Goal: Task Accomplishment & Management: Complete application form

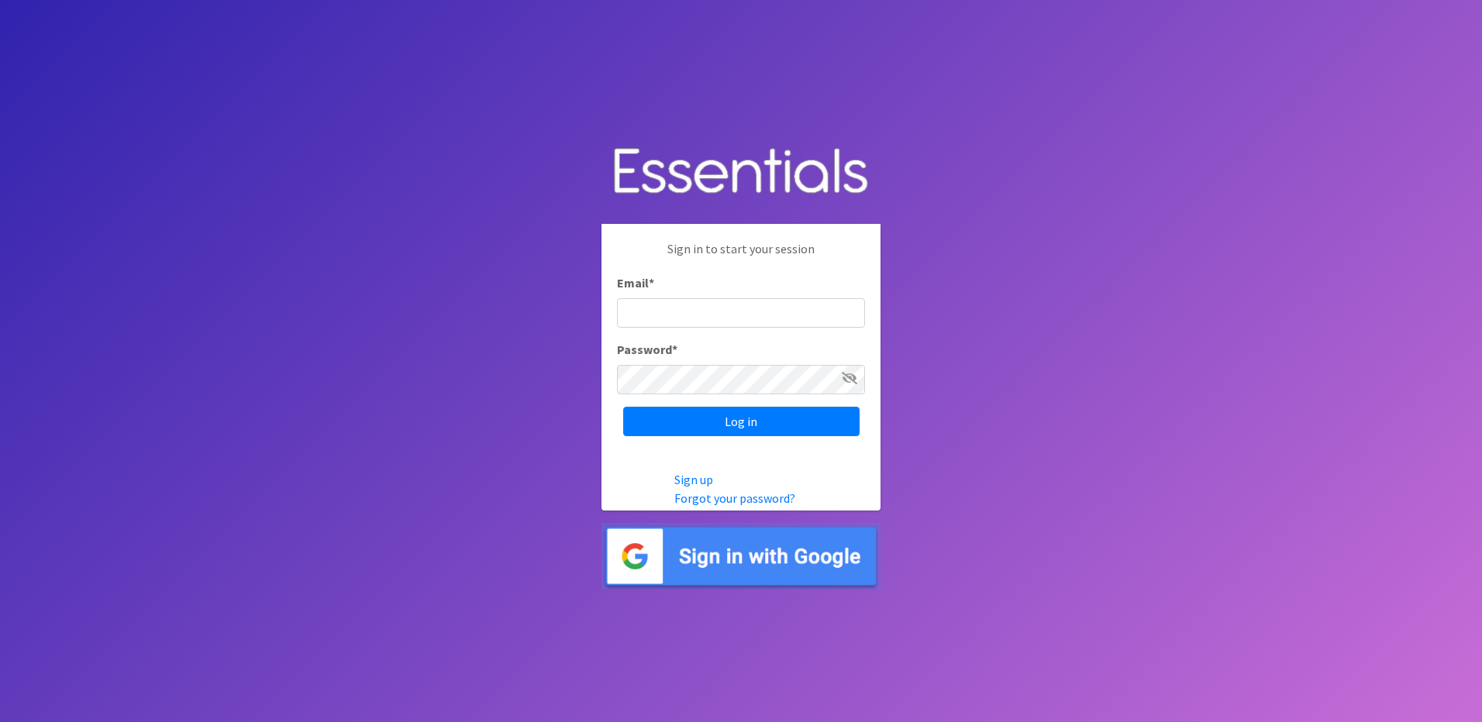
click at [717, 308] on input "Email *" at bounding box center [741, 312] width 248 height 29
type input "[EMAIL_ADDRESS][DOMAIN_NAME]"
click at [749, 432] on input "Log in" at bounding box center [741, 421] width 236 height 29
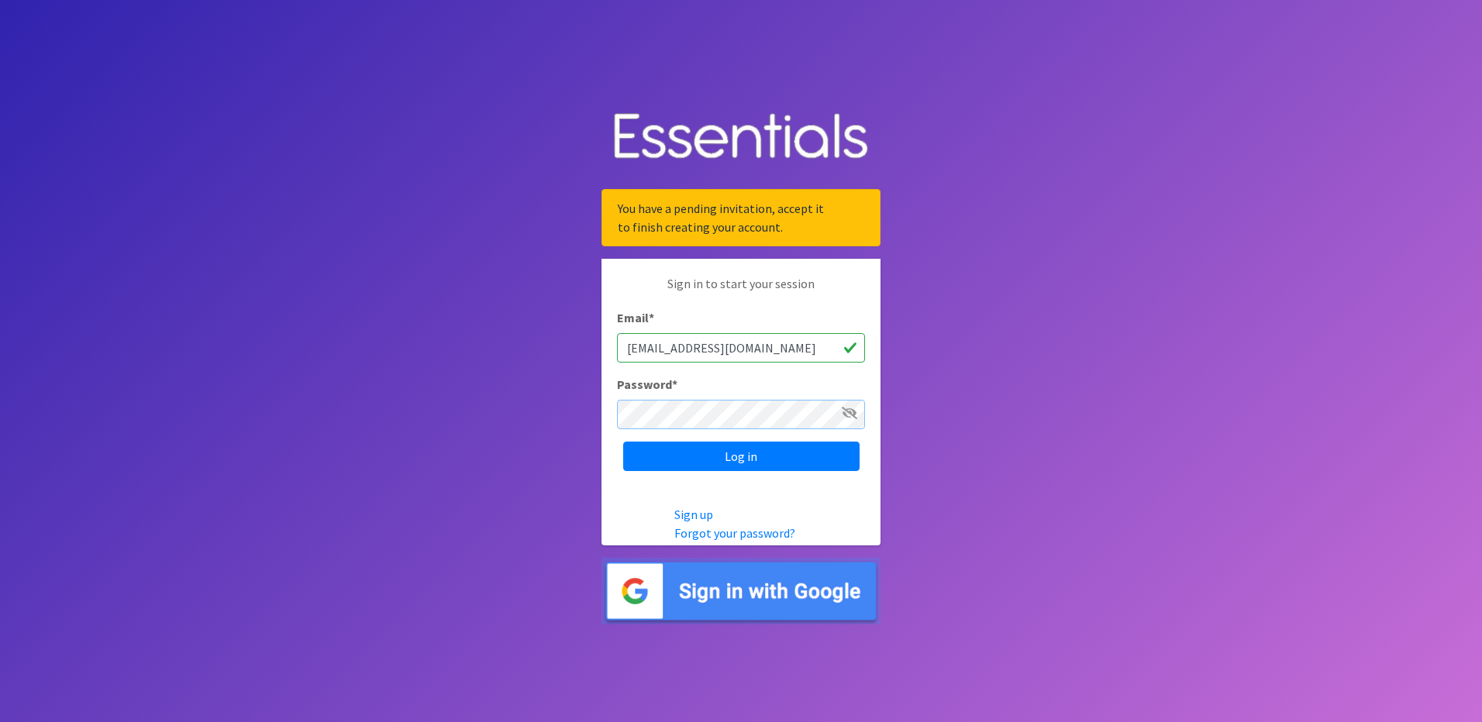
click at [623, 442] on input "Log in" at bounding box center [741, 456] width 236 height 29
click at [700, 535] on link "Forgot your password?" at bounding box center [734, 532] width 121 height 15
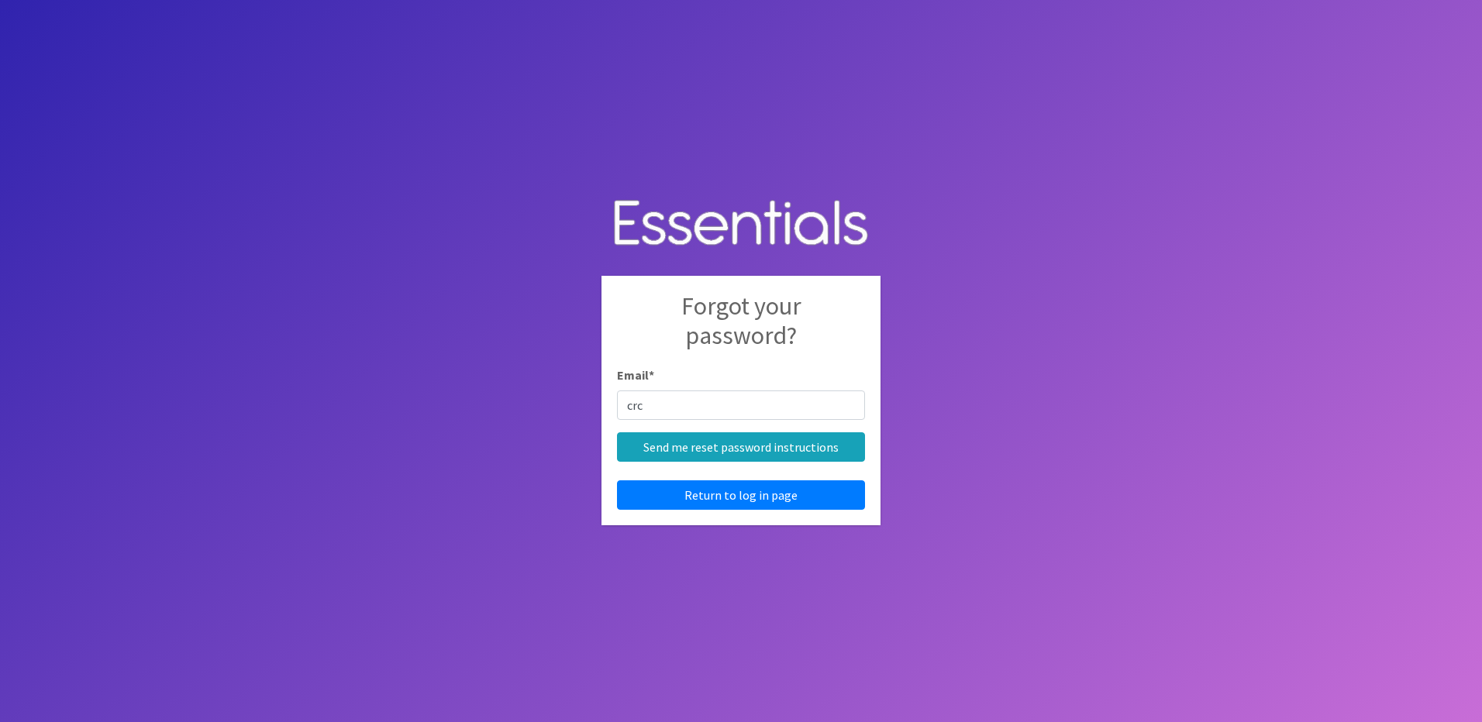
type input "[EMAIL_ADDRESS][DOMAIN_NAME]"
click at [709, 446] on input "Send me reset password instructions" at bounding box center [741, 446] width 248 height 29
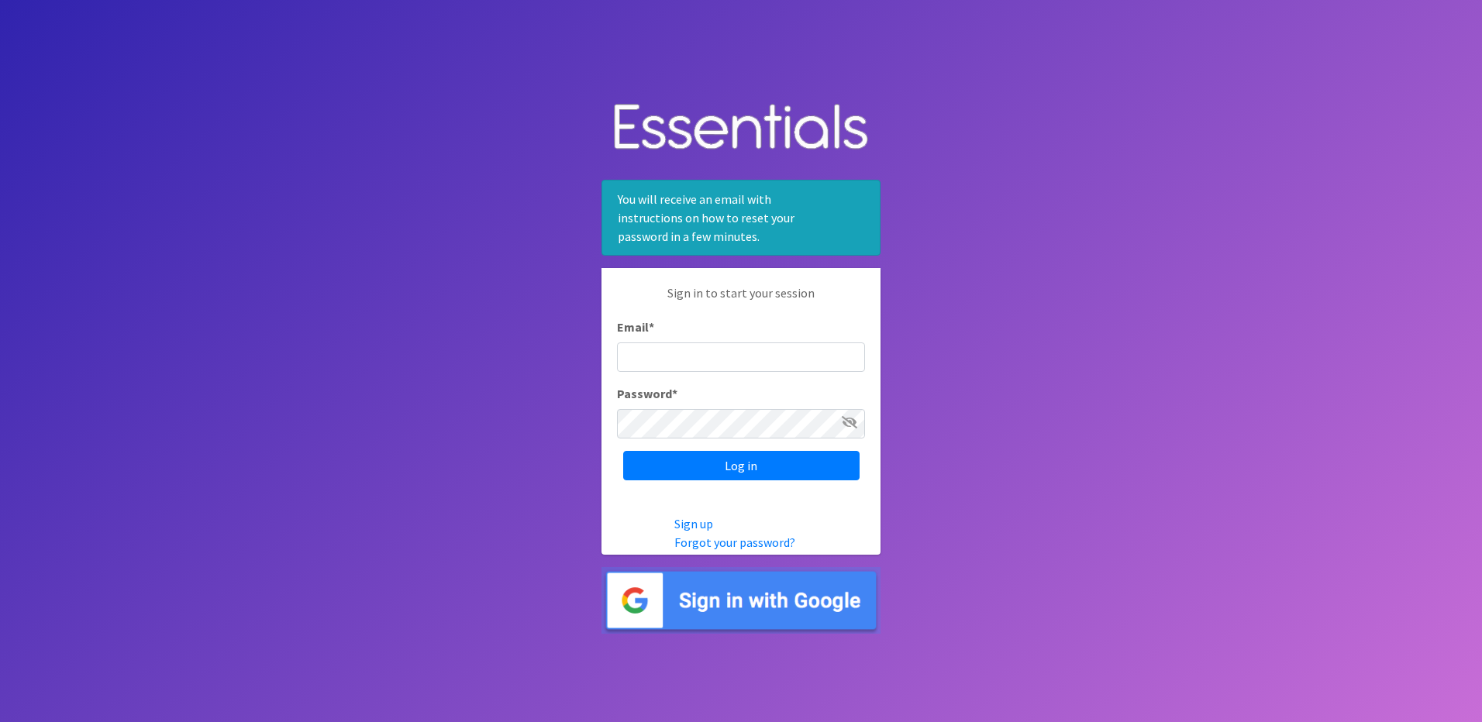
click at [848, 425] on icon at bounding box center [848, 422] width 15 height 12
click at [644, 340] on div "Email *" at bounding box center [741, 345] width 248 height 54
click at [643, 347] on input "Email *" at bounding box center [741, 356] width 248 height 29
type input "C"
type input "[EMAIL_ADDRESS][DOMAIN_NAME]"
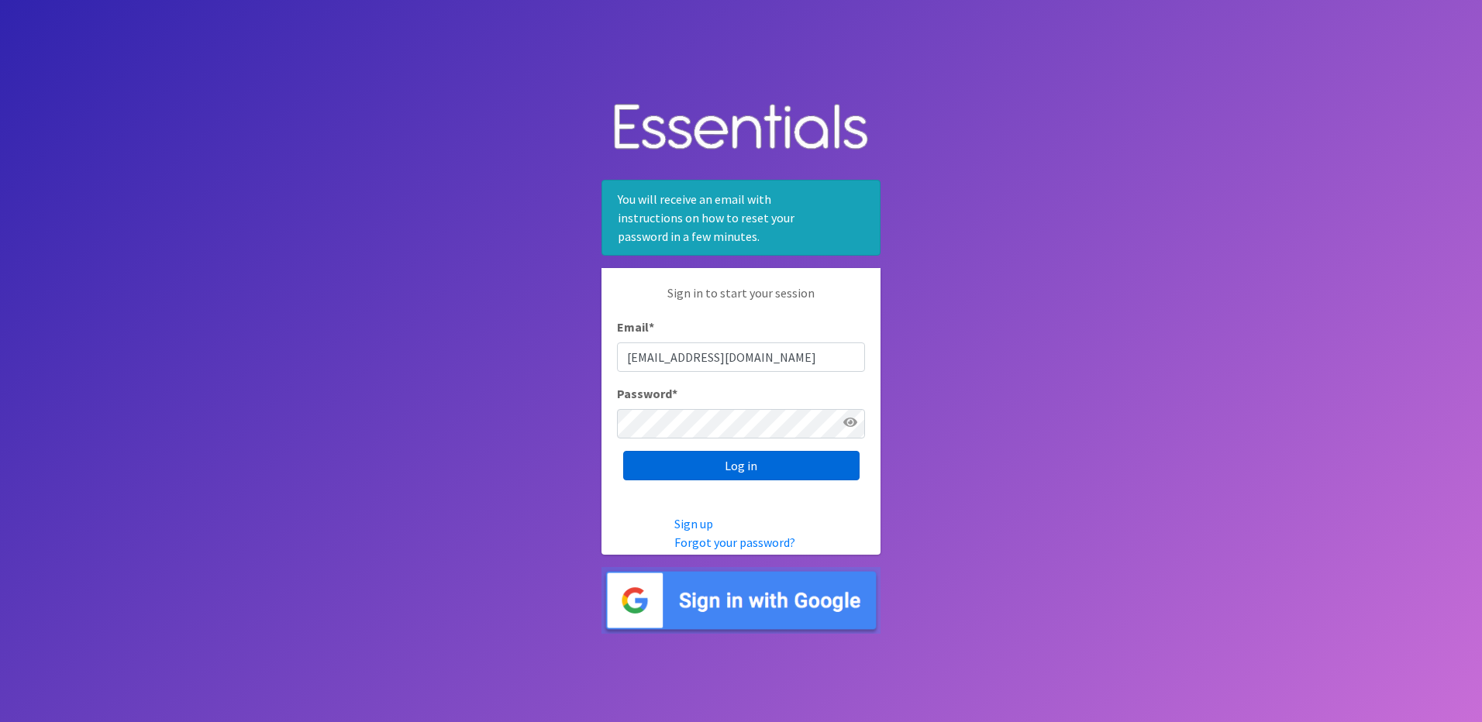
click at [727, 472] on input "Log in" at bounding box center [741, 465] width 236 height 29
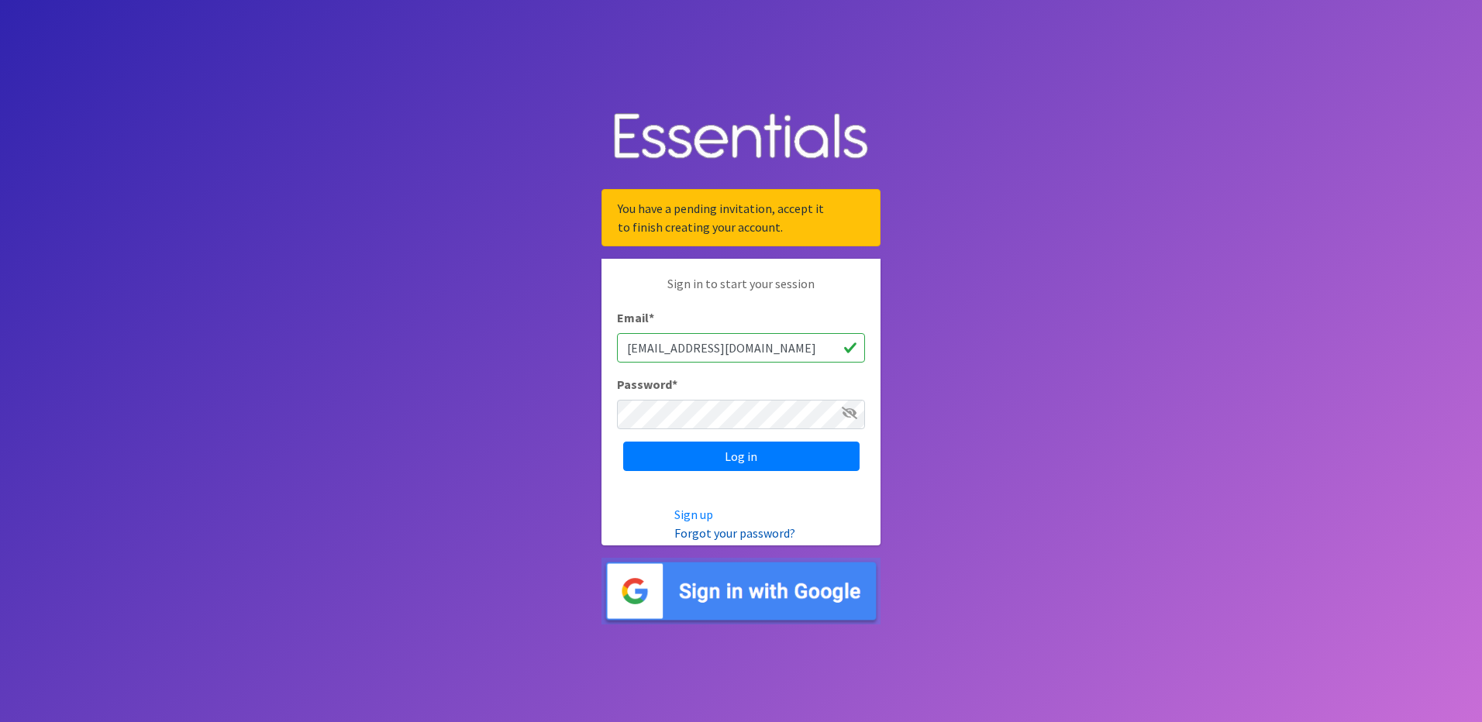
click at [701, 536] on link "Forgot your password?" at bounding box center [734, 532] width 121 height 15
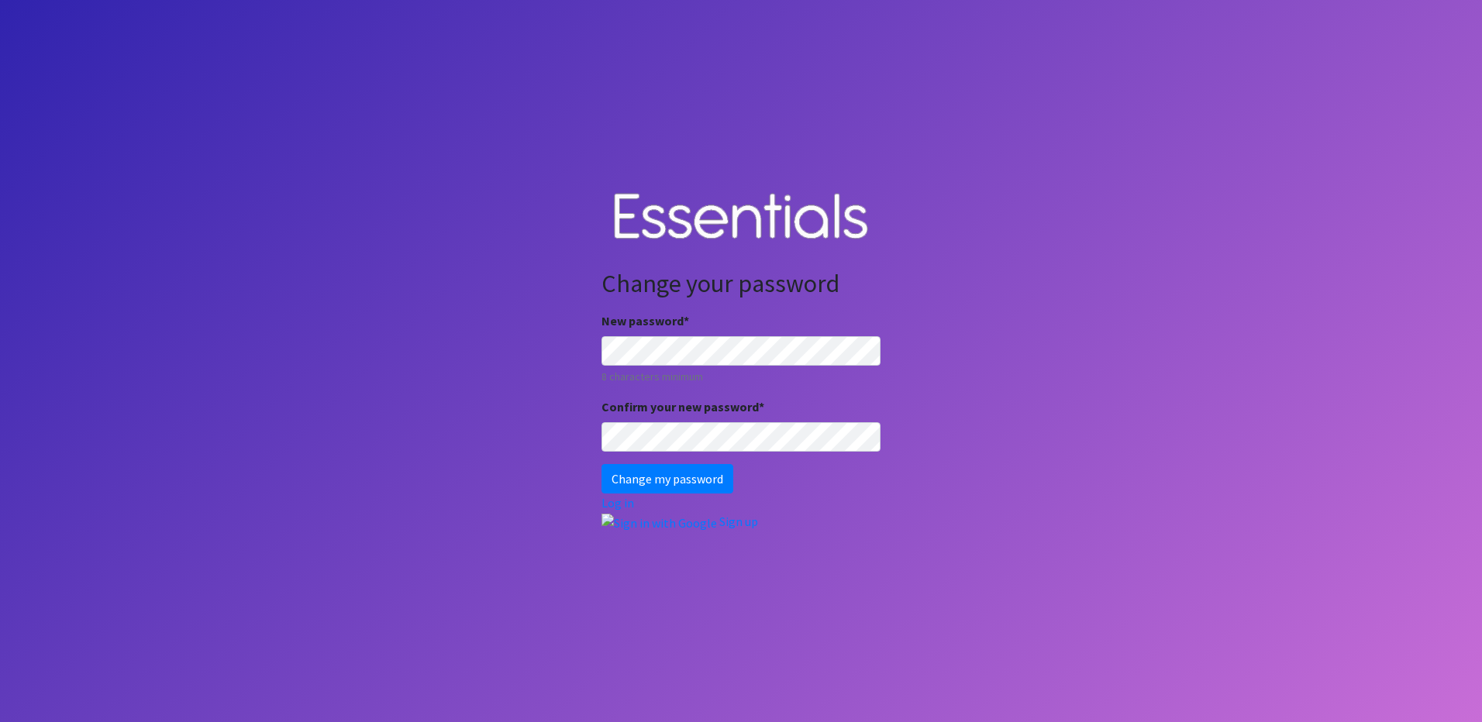
click at [563, 330] on body "Change your password New password * 8 characters minimum Confirm your new passw…" at bounding box center [741, 361] width 1482 height 722
click at [601, 464] on input "Change my password" at bounding box center [667, 478] width 132 height 29
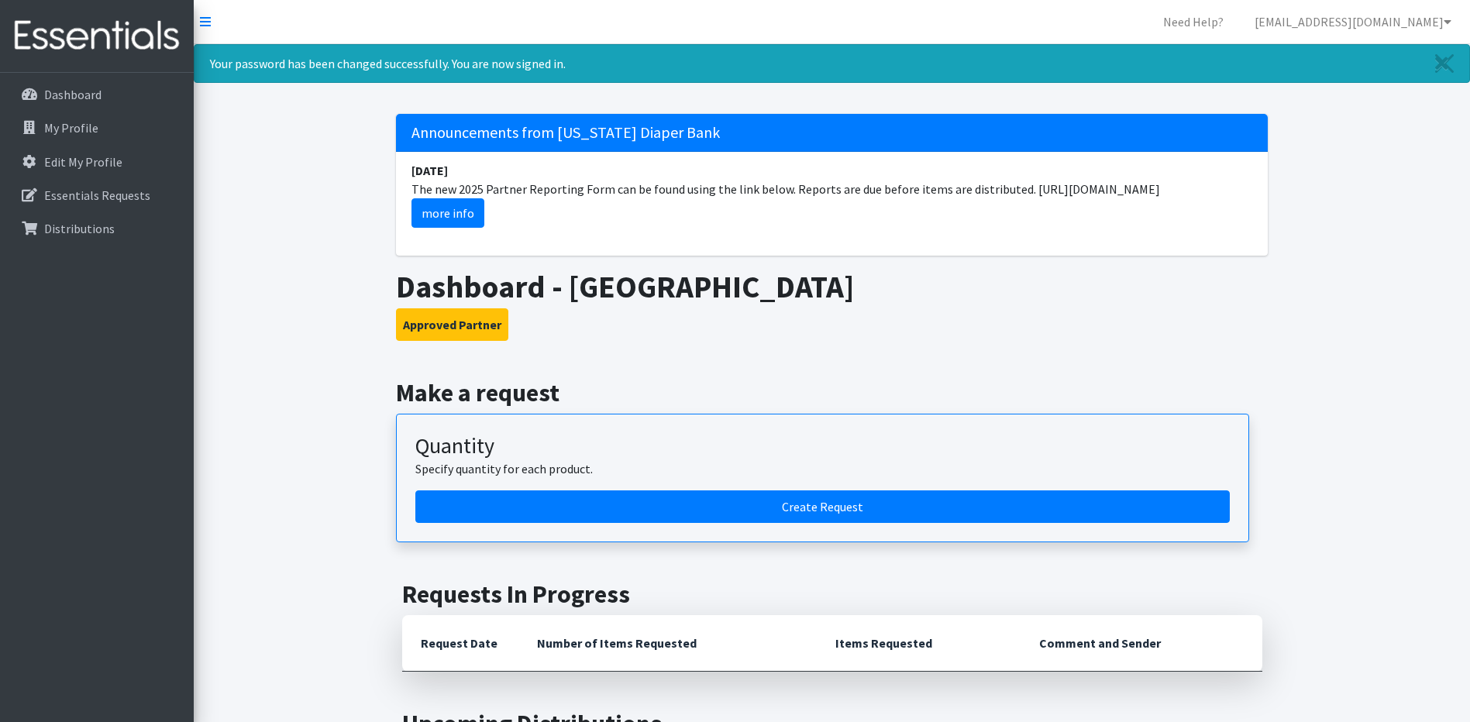
click at [850, 336] on h3 "Approved Partner" at bounding box center [832, 324] width 872 height 33
click at [458, 210] on link "more info" at bounding box center [447, 212] width 73 height 29
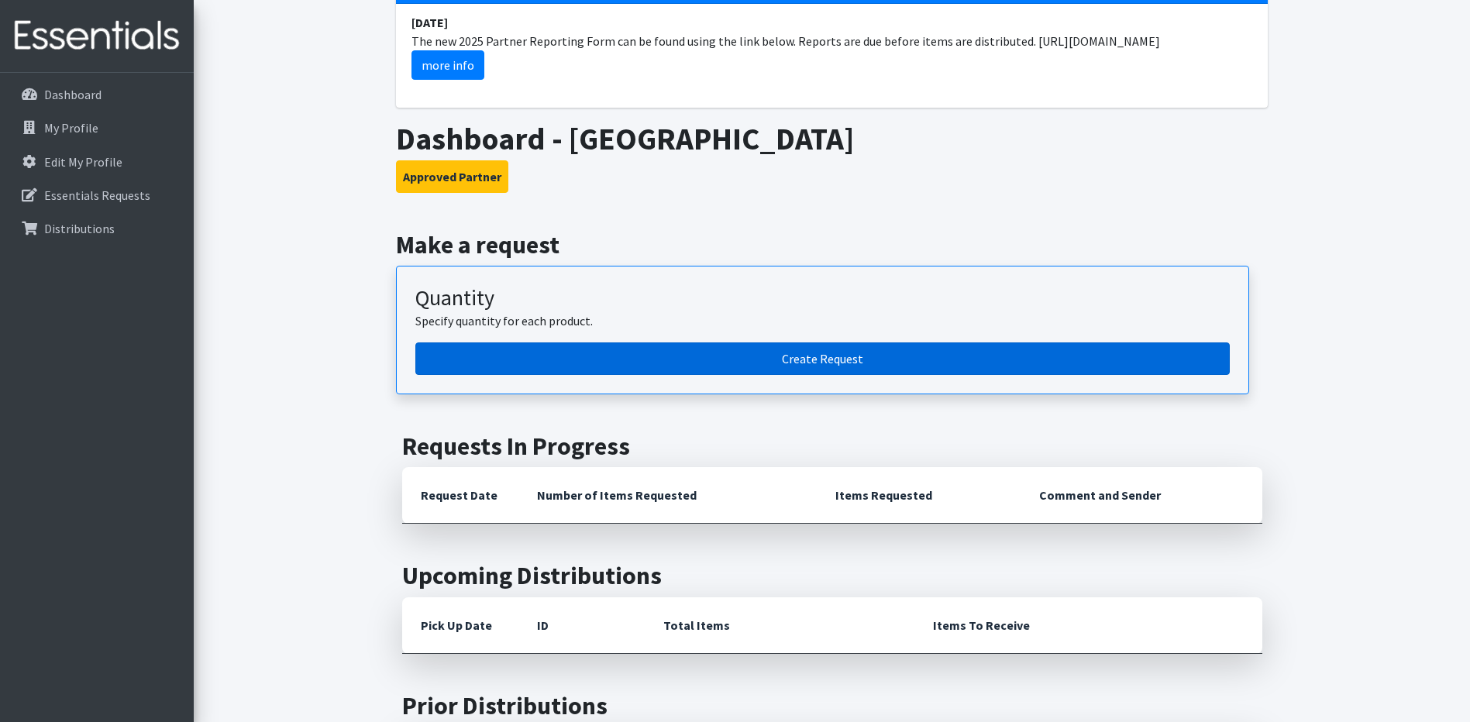
scroll to position [155, 0]
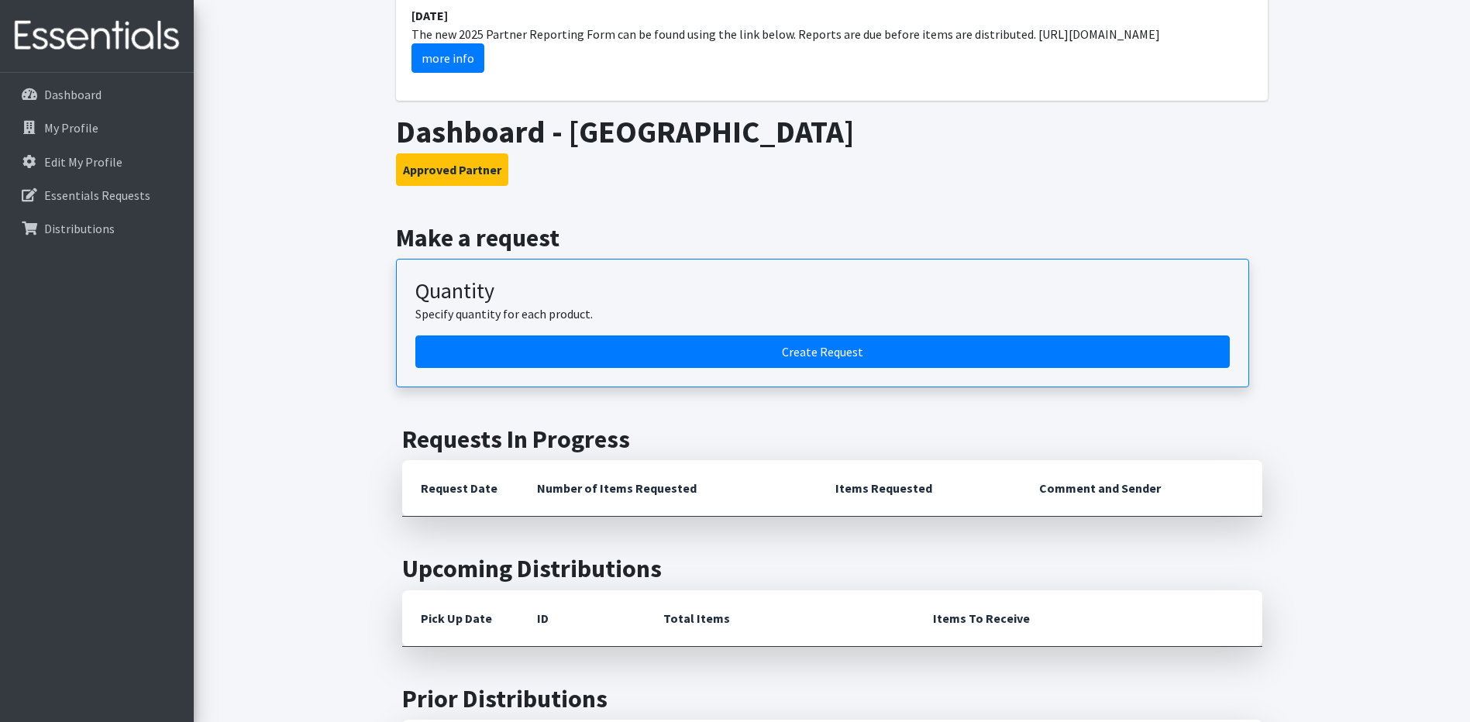
click at [770, 372] on article "Quantity Specify quantity for each product. Create Request" at bounding box center [822, 323] width 853 height 129
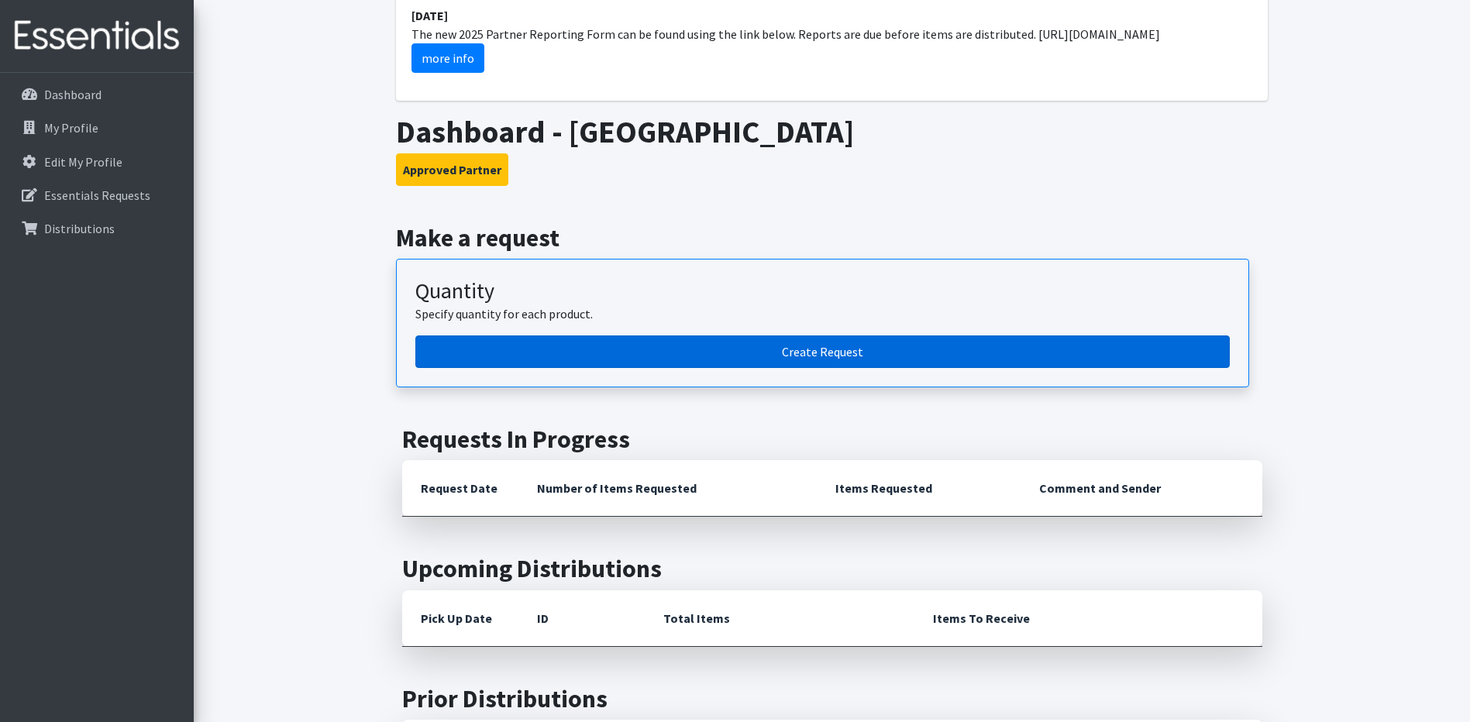
click at [759, 341] on link "Create Request" at bounding box center [822, 352] width 814 height 33
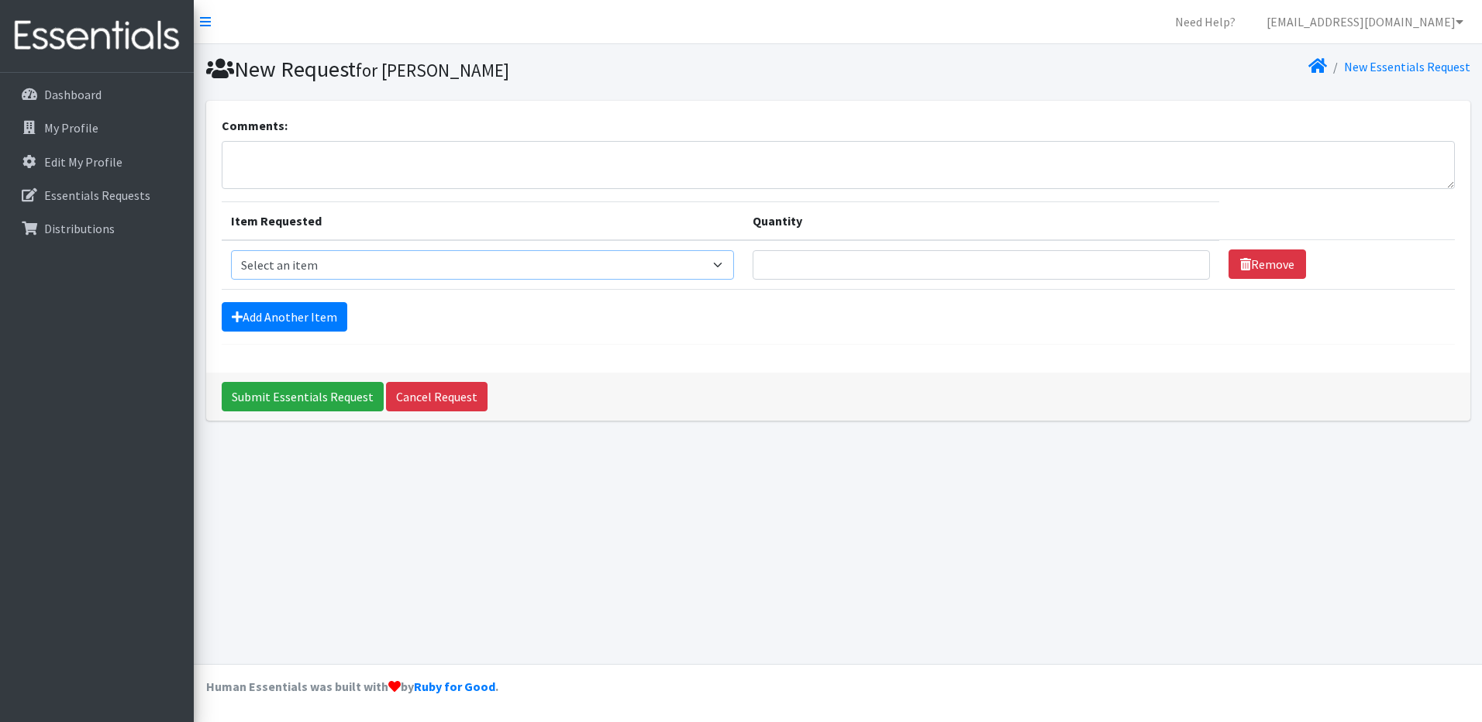
click at [306, 263] on select "Select an item Cloth Inserts (For Cloth Diapers) Kids (Newborn) Kids (Preemie) …" at bounding box center [482, 264] width 503 height 29
select select "5480"
click at [231, 250] on select "Select an item Cloth Inserts (For Cloth Diapers) Kids (Newborn) Kids (Preemie) …" at bounding box center [482, 264] width 503 height 29
click at [856, 259] on input "Quantity" at bounding box center [980, 264] width 457 height 29
type input "4"
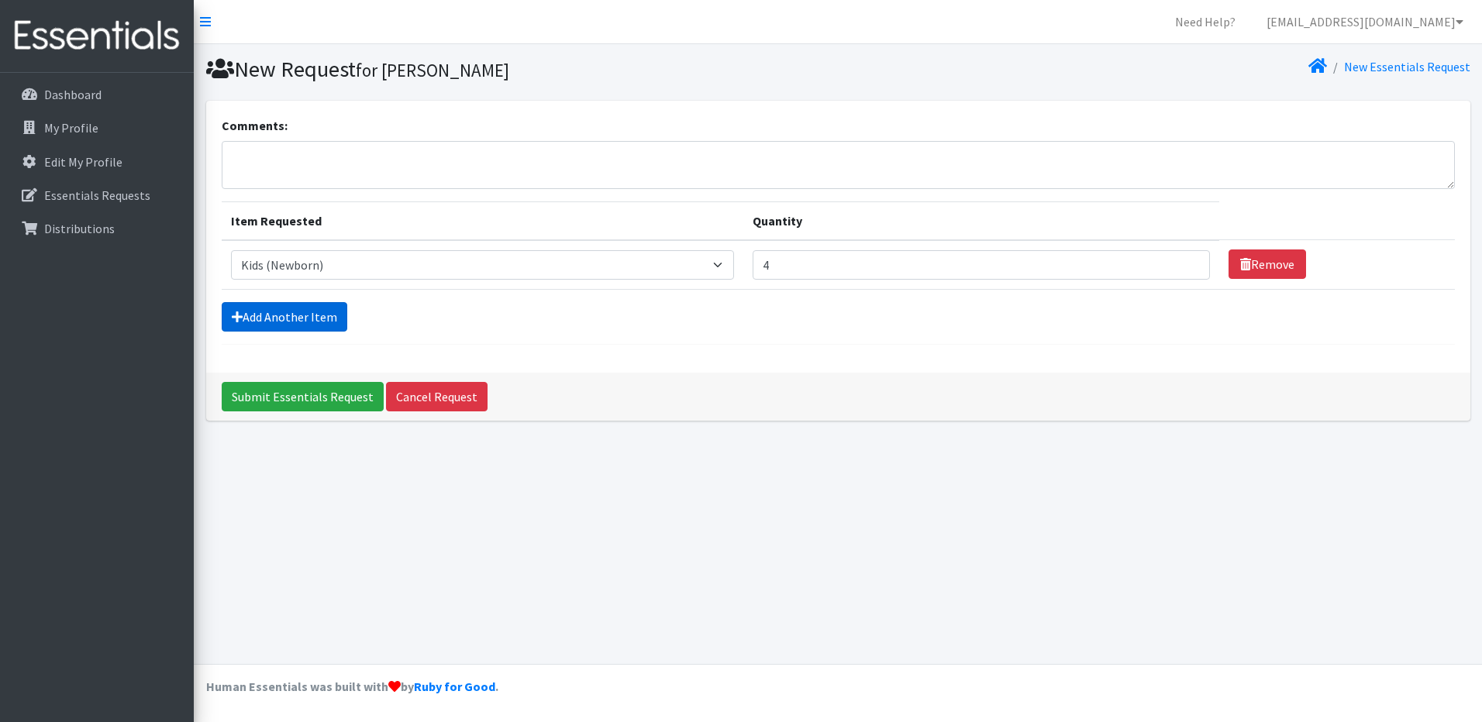
click at [308, 325] on link "Add Another Item" at bounding box center [285, 316] width 126 height 29
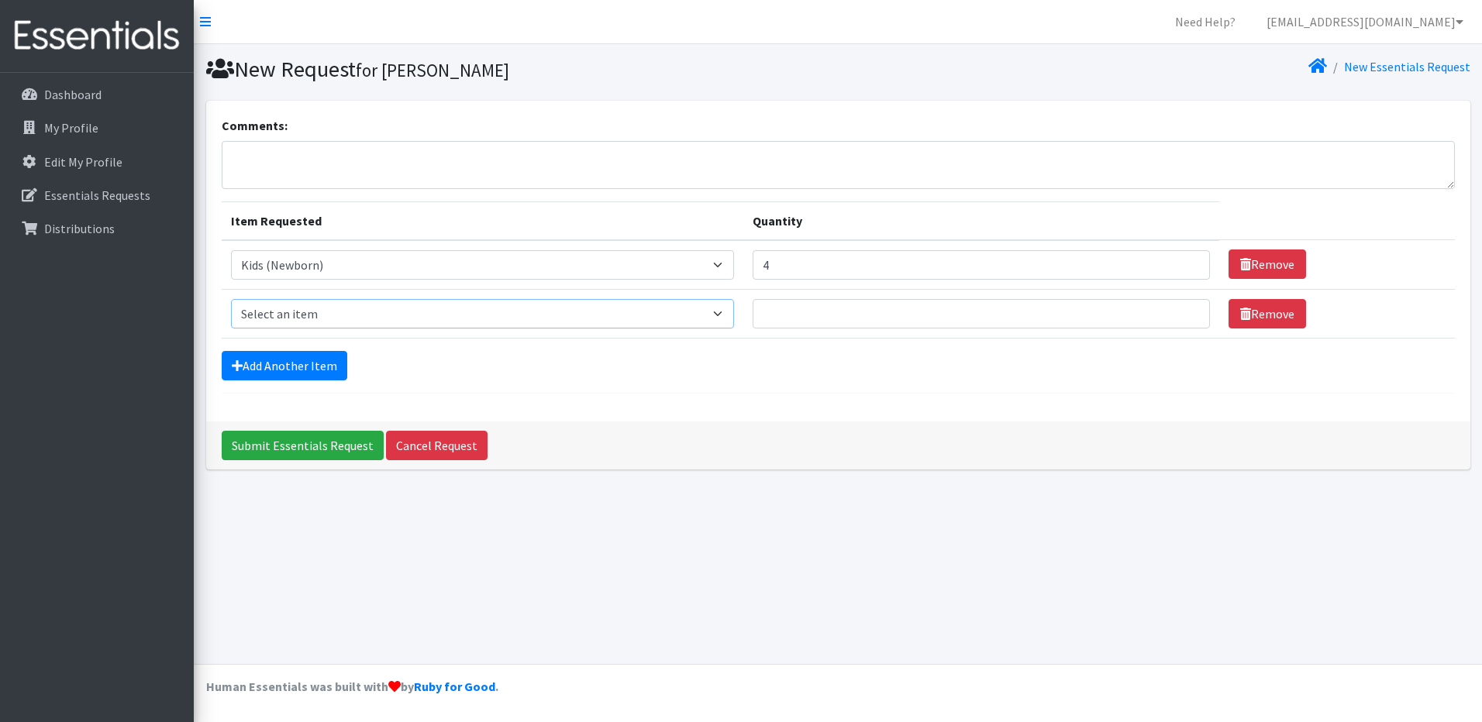
click at [287, 311] on select "Select an item Cloth Inserts (For Cloth Diapers) Kids (Newborn) Kids (Preemie) …" at bounding box center [482, 313] width 503 height 29
select select "5481"
click at [231, 299] on select "Select an item Cloth Inserts (For Cloth Diapers) Kids (Newborn) Kids (Preemie) …" at bounding box center [482, 313] width 503 height 29
click at [830, 322] on input "Quantity" at bounding box center [980, 313] width 457 height 29
type input "3"
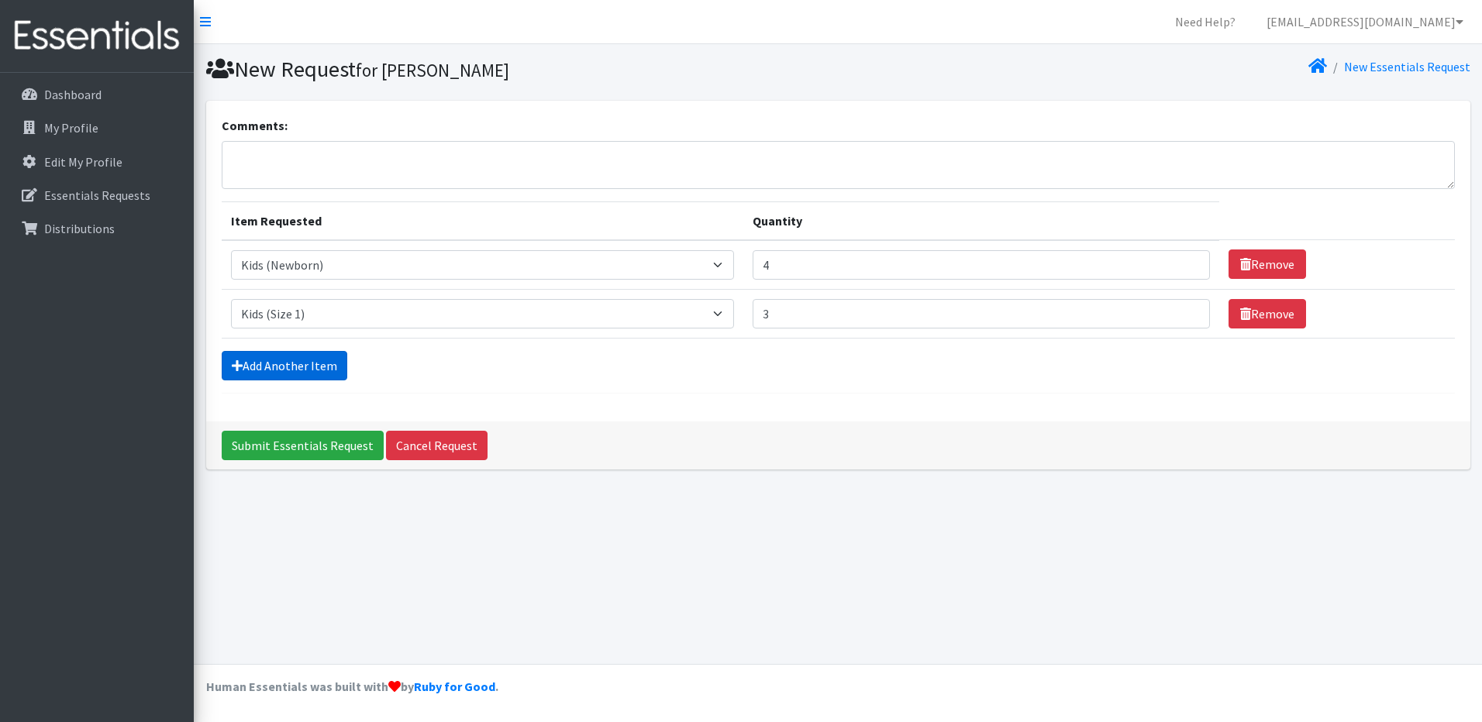
click at [268, 367] on link "Add Another Item" at bounding box center [285, 365] width 126 height 29
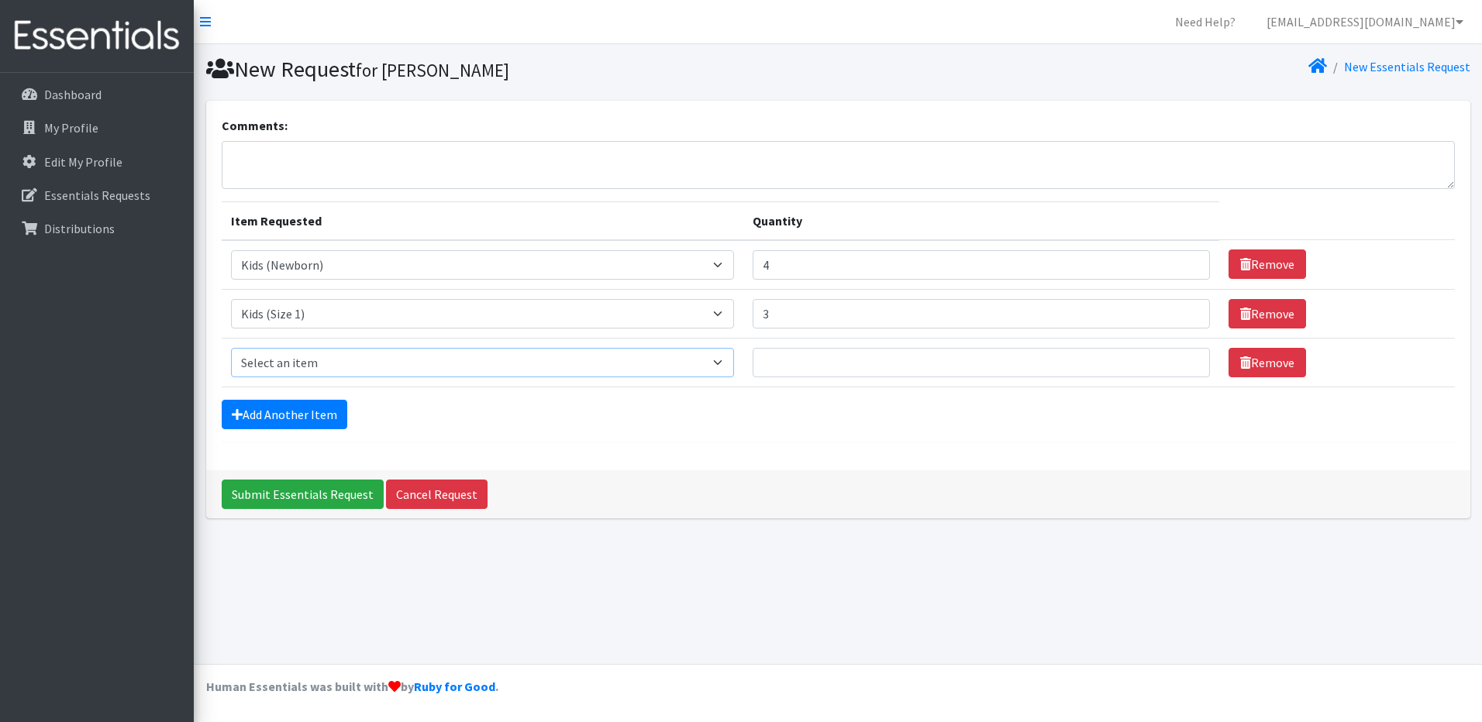
click at [268, 363] on select "Select an item Cloth Inserts (For Cloth Diapers) Kids (Newborn) Kids (Preemie) …" at bounding box center [482, 362] width 503 height 29
select select "5482"
click at [231, 348] on select "Select an item Cloth Inserts (For Cloth Diapers) Kids (Newborn) Kids (Preemie) …" at bounding box center [482, 362] width 503 height 29
click at [922, 358] on input "Quantity" at bounding box center [980, 362] width 457 height 29
type input "6"
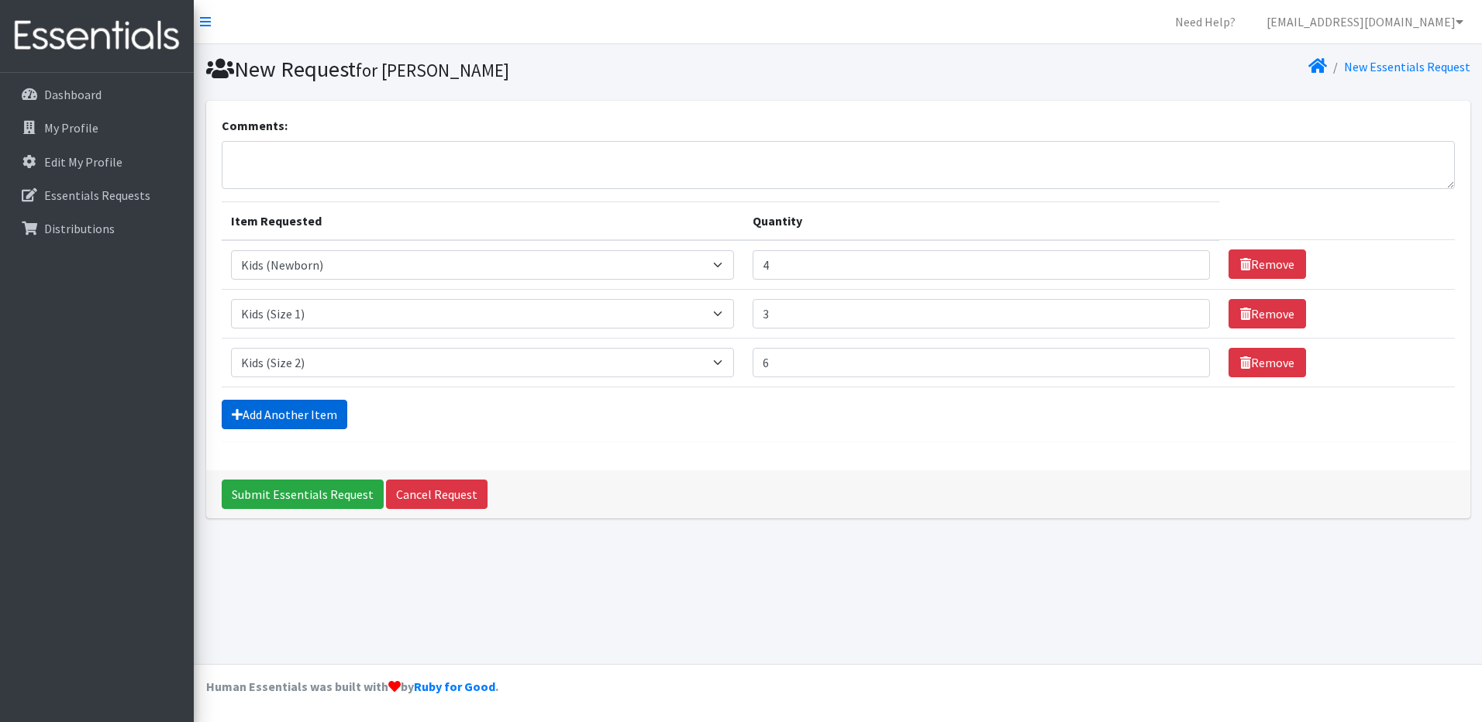
click at [266, 418] on link "Add Another Item" at bounding box center [285, 414] width 126 height 29
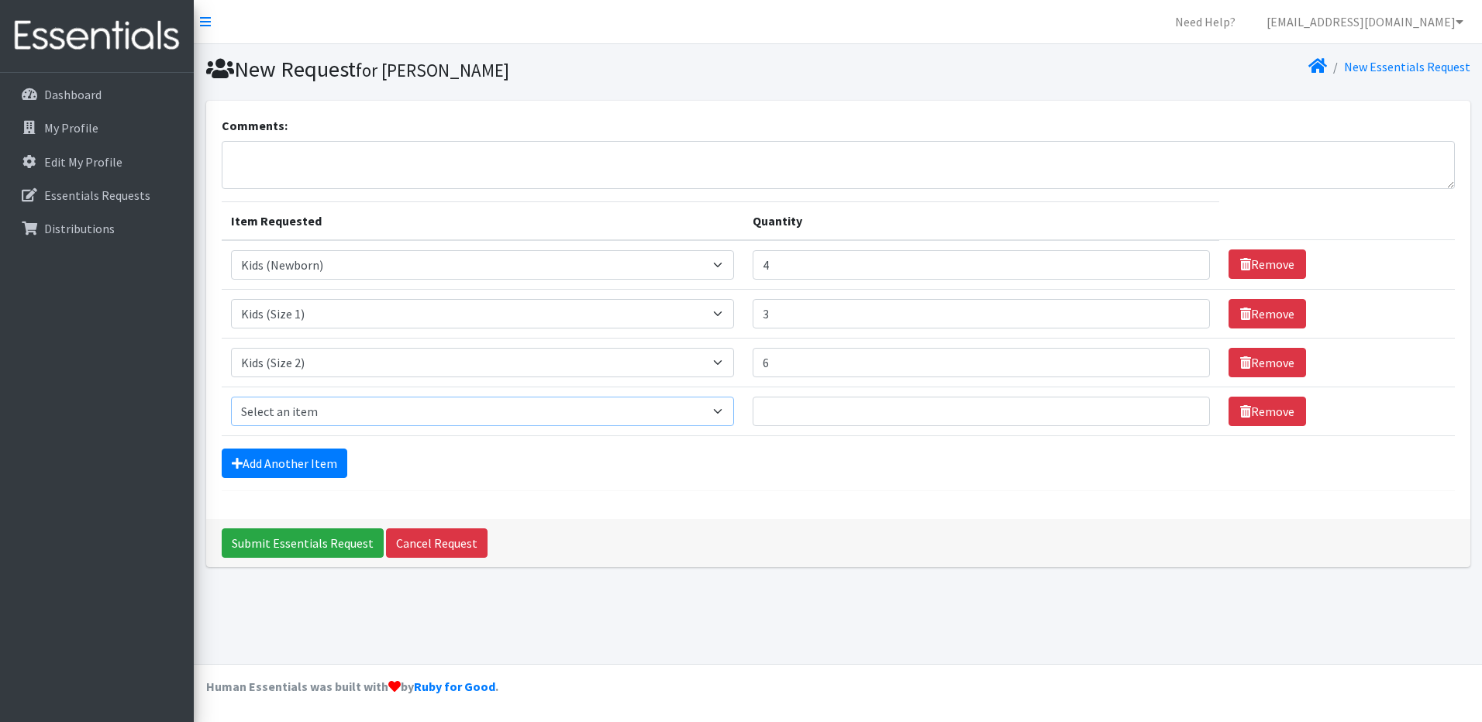
click at [265, 415] on select "Select an item Cloth Inserts (For Cloth Diapers) Kids (Newborn) Kids (Preemie) …" at bounding box center [482, 411] width 503 height 29
select select "5483"
click at [231, 397] on select "Select an item Cloth Inserts (For Cloth Diapers) Kids (Newborn) Kids (Preemie) …" at bounding box center [482, 411] width 503 height 29
click at [858, 406] on input "Quantity" at bounding box center [980, 411] width 457 height 29
type input "2"
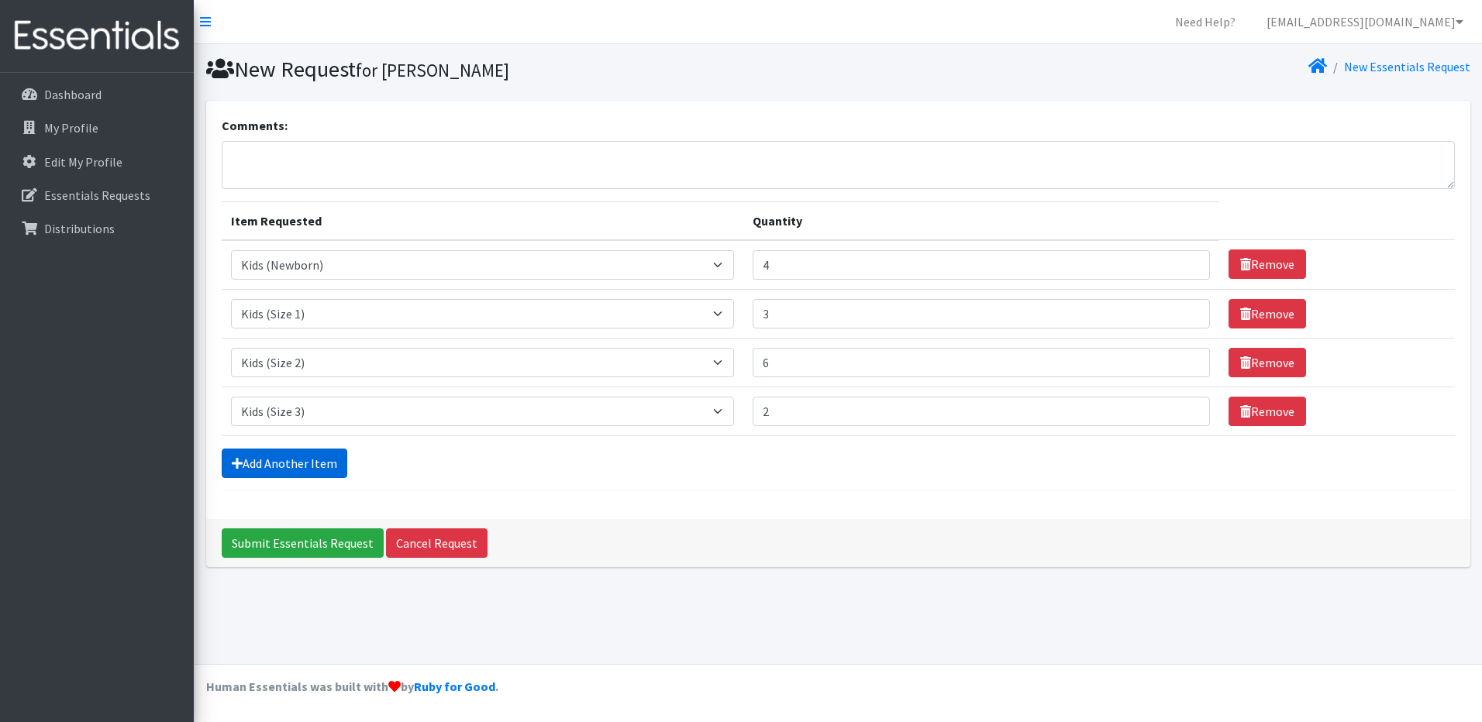
click at [296, 456] on link "Add Another Item" at bounding box center [285, 463] width 126 height 29
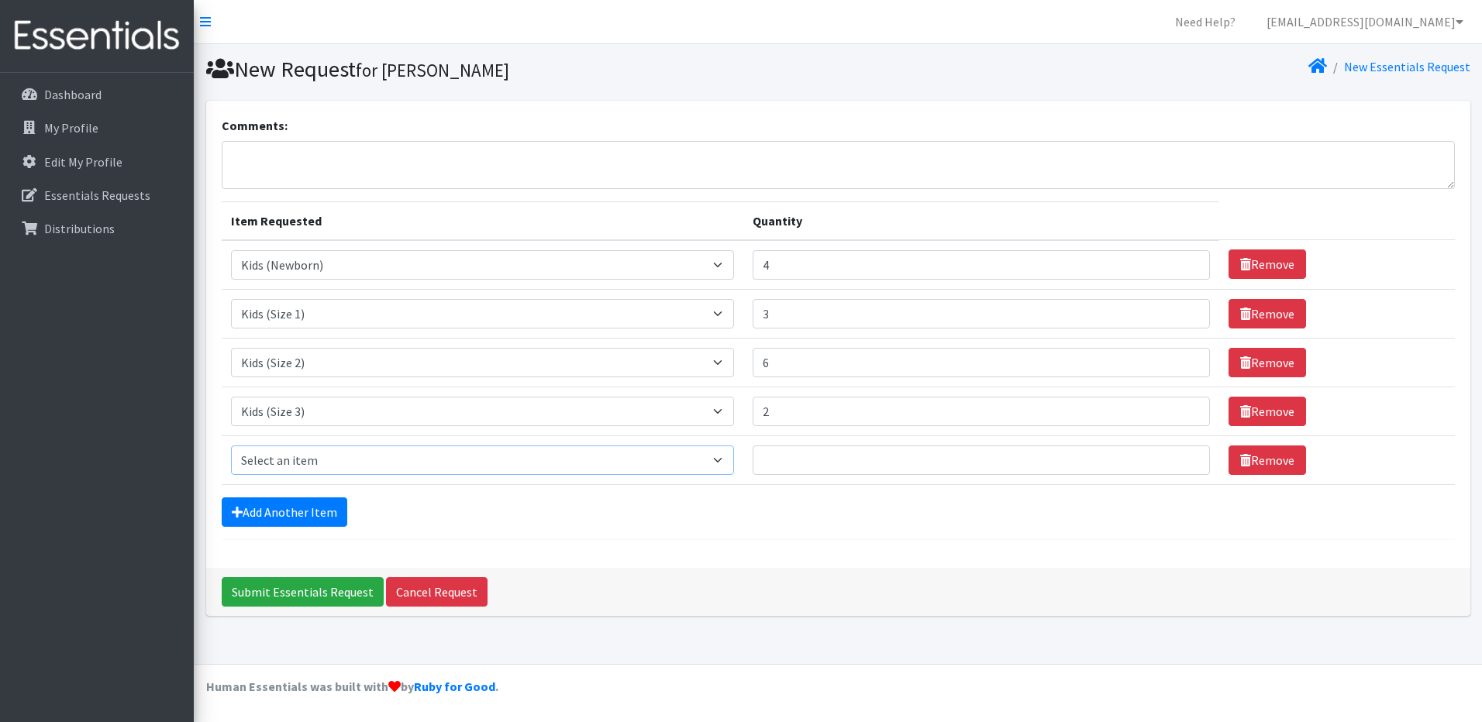
click at [274, 463] on select "Select an item Cloth Inserts (For Cloth Diapers) Kids (Newborn) Kids (Preemie) …" at bounding box center [482, 460] width 503 height 29
select select "5484"
click at [231, 446] on select "Select an item Cloth Inserts (For Cloth Diapers) Kids (Newborn) Kids (Preemie) …" at bounding box center [482, 460] width 503 height 29
click at [831, 456] on input "Quantity" at bounding box center [980, 460] width 457 height 29
type input "3"
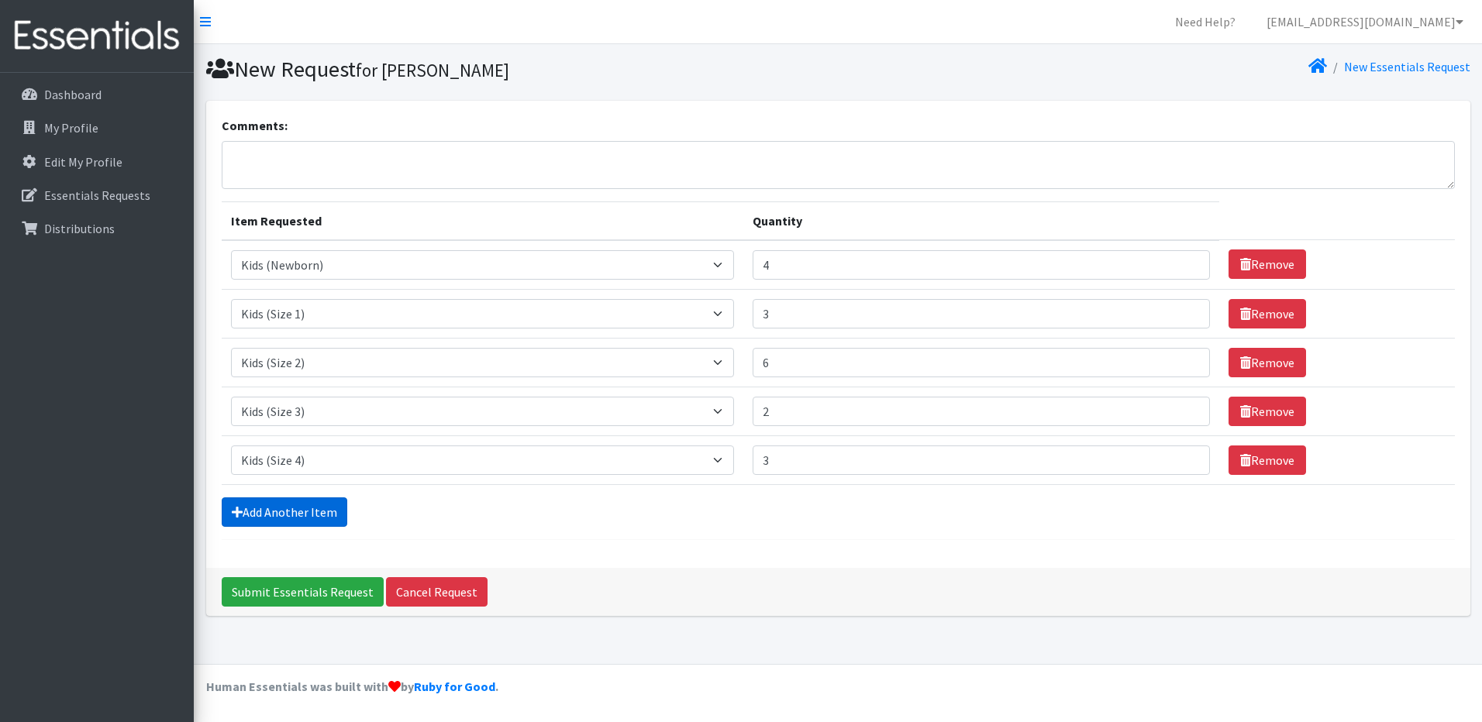
click at [302, 514] on link "Add Another Item" at bounding box center [285, 511] width 126 height 29
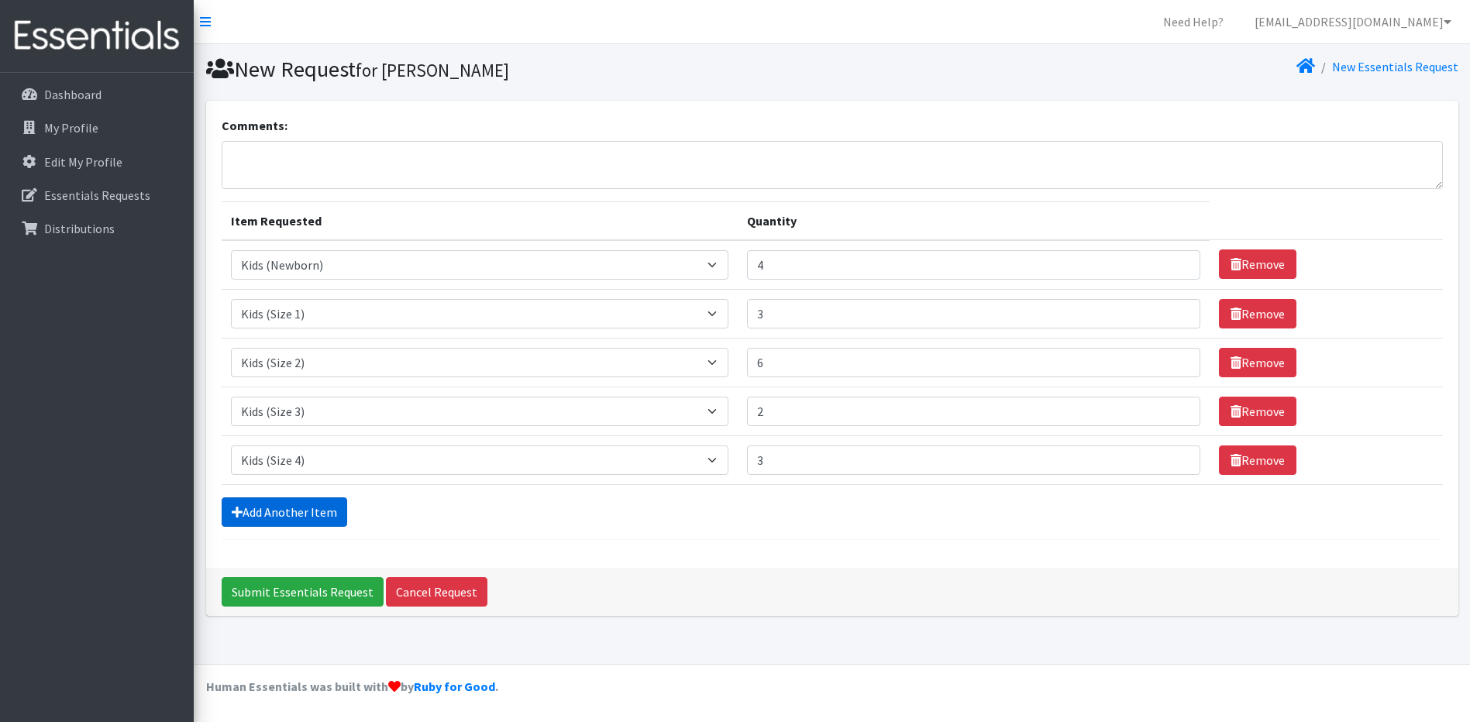
scroll to position [13, 0]
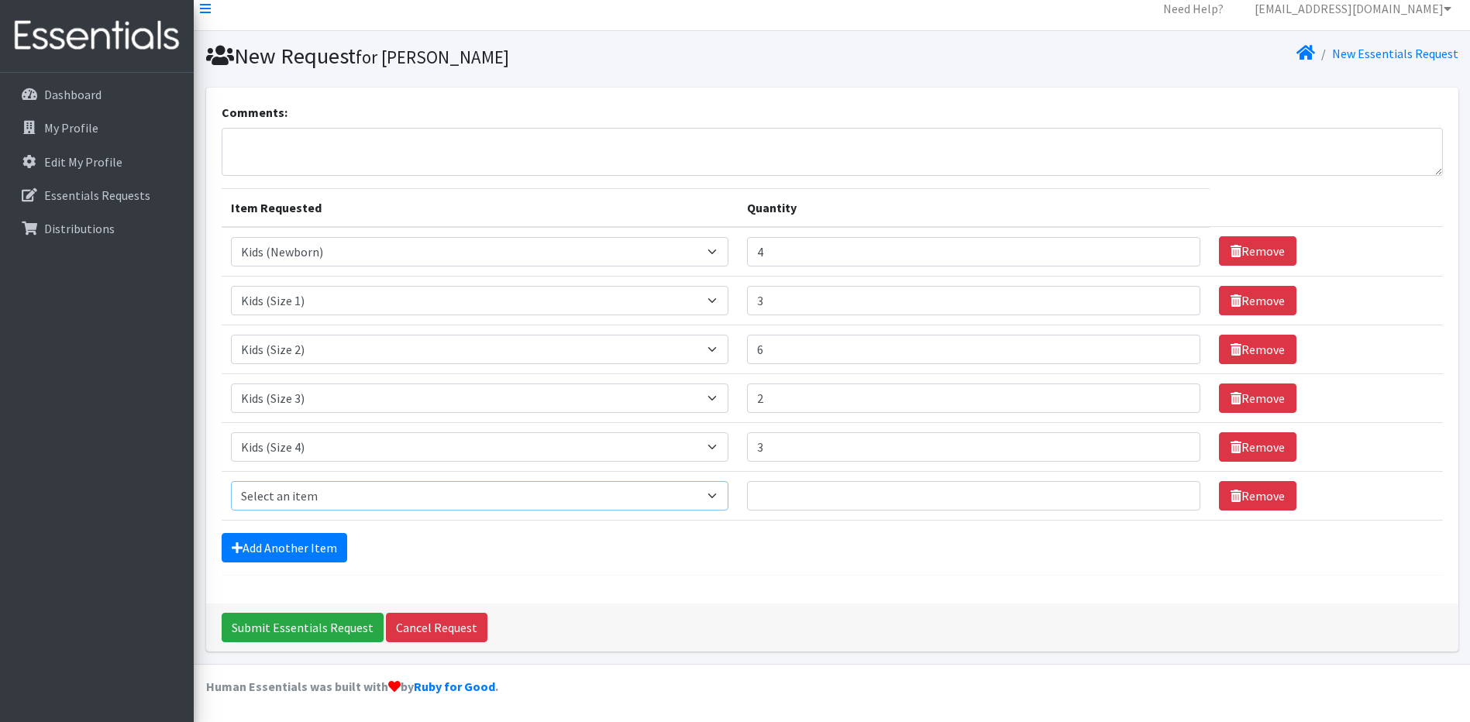
click at [276, 495] on select "Select an item Cloth Inserts (For Cloth Diapers) Kids (Newborn) Kids (Preemie) …" at bounding box center [480, 495] width 498 height 29
select select "5485"
click at [231, 481] on select "Select an item Cloth Inserts (For Cloth Diapers) Kids (Newborn) Kids (Preemie) …" at bounding box center [480, 495] width 498 height 29
click at [851, 487] on input "Quantity" at bounding box center [973, 495] width 453 height 29
type input "2"
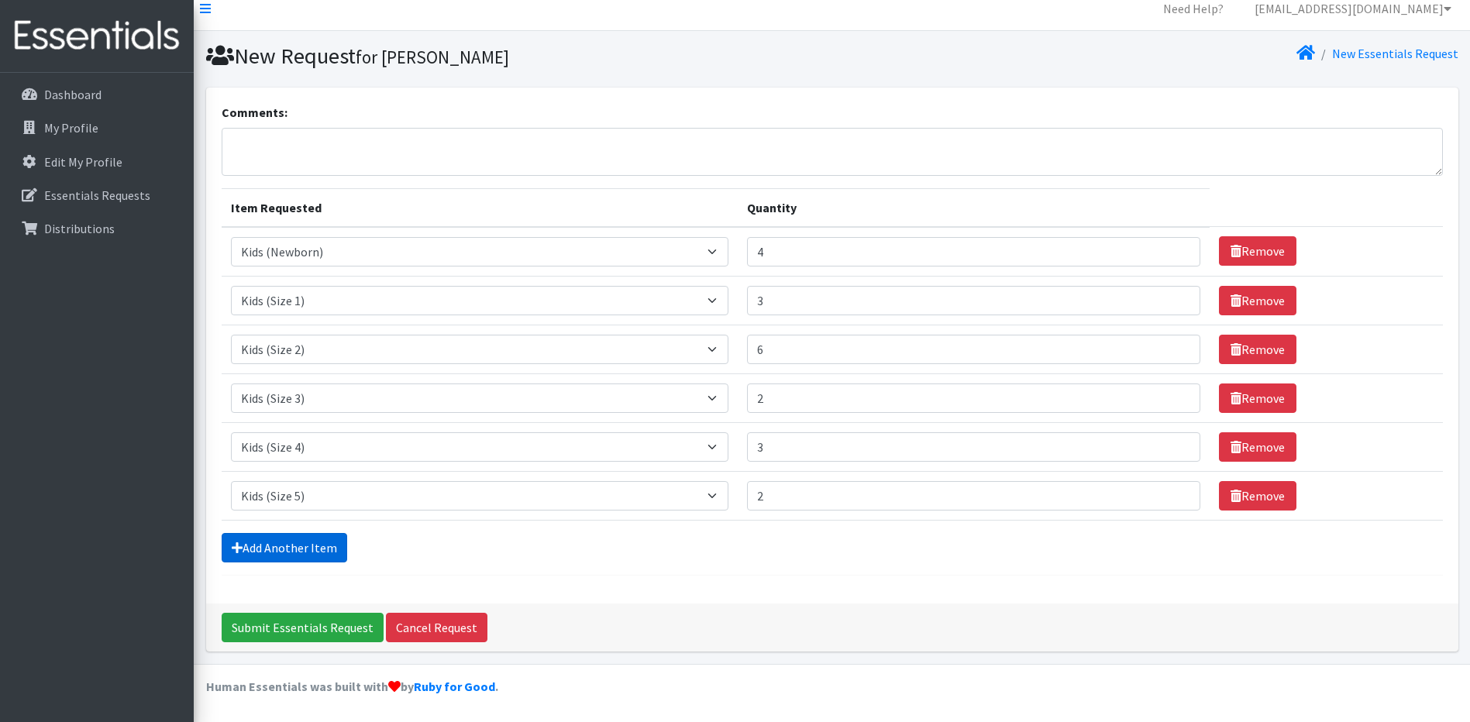
click at [268, 546] on link "Add Another Item" at bounding box center [285, 547] width 126 height 29
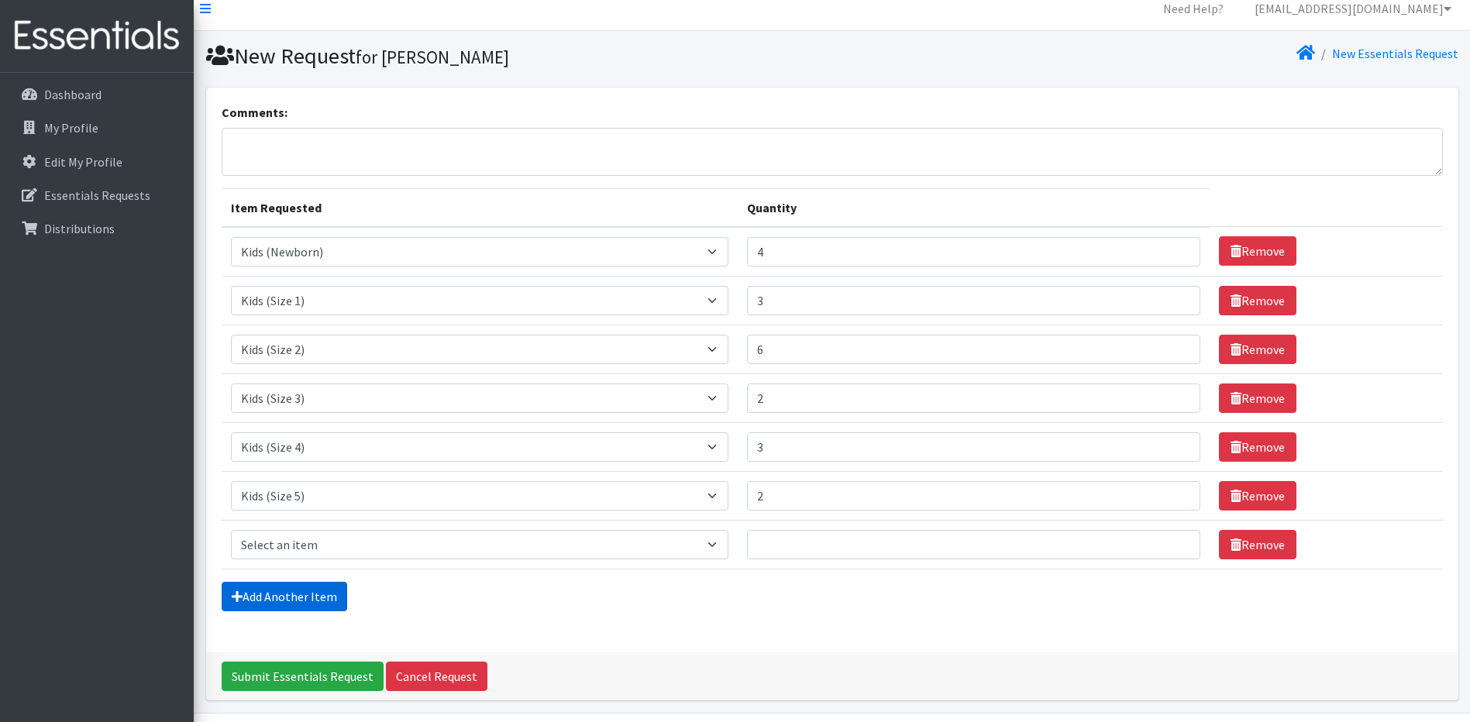
scroll to position [62, 0]
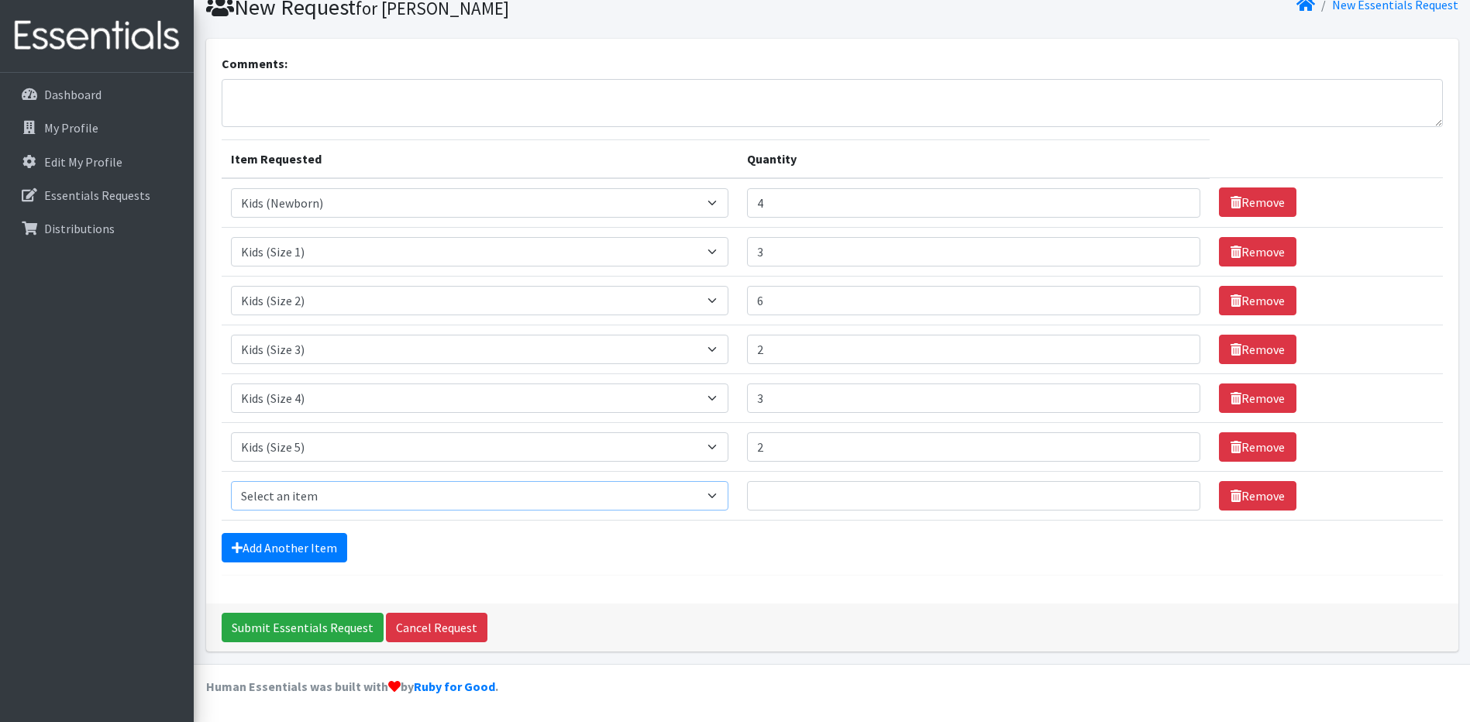
click at [297, 506] on select "Select an item Cloth Inserts (For Cloth Diapers) Kids (Newborn) Kids (Preemie) …" at bounding box center [480, 495] width 498 height 29
select select "5487"
click at [231, 481] on select "Select an item Cloth Inserts (For Cloth Diapers) Kids (Newborn) Kids (Preemie) …" at bounding box center [480, 495] width 498 height 29
click at [853, 494] on input "Quantity" at bounding box center [973, 495] width 453 height 29
type input "3"
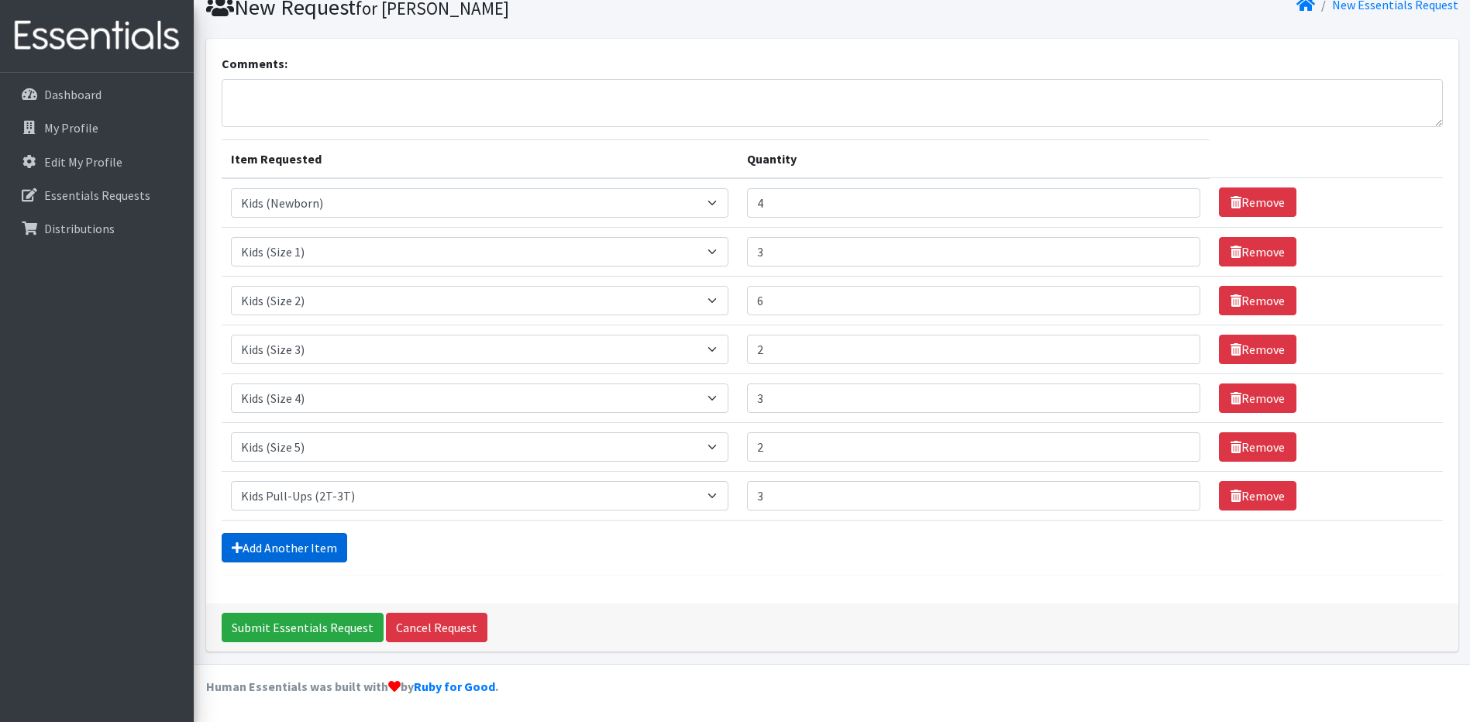
click at [277, 549] on link "Add Another Item" at bounding box center [285, 547] width 126 height 29
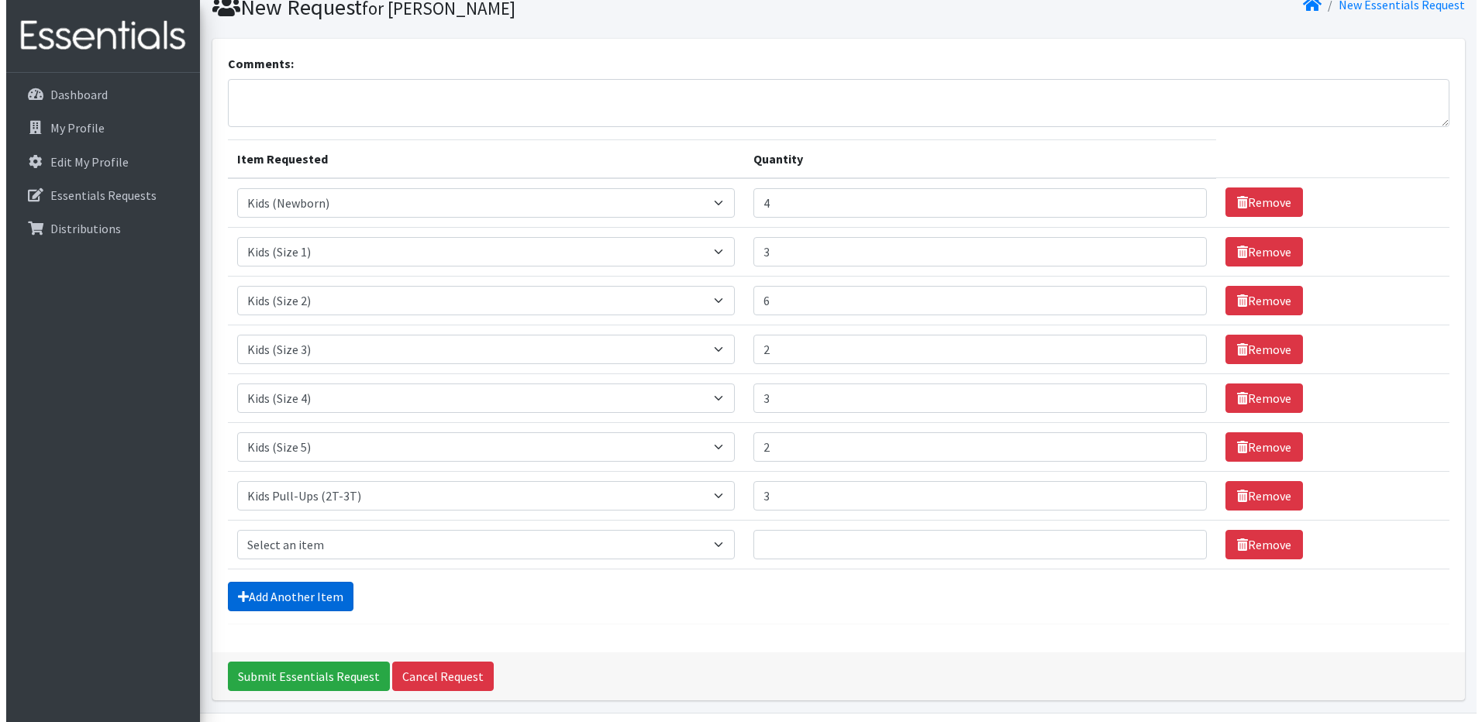
scroll to position [111, 0]
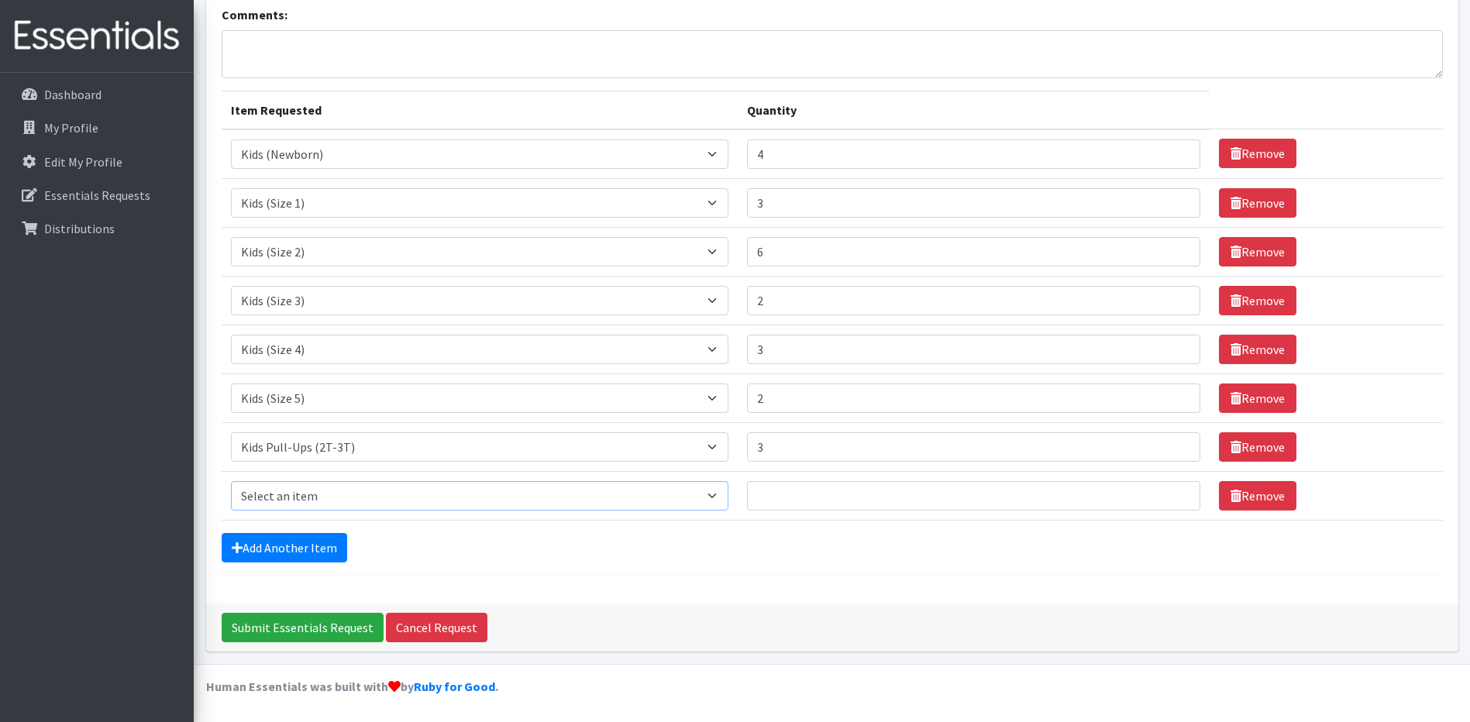
click at [277, 493] on select "Select an item Cloth Inserts (For Cloth Diapers) Kids (Newborn) Kids (Preemie) …" at bounding box center [480, 495] width 498 height 29
select select "5491"
click at [231, 481] on select "Select an item Cloth Inserts (For Cloth Diapers) Kids (Newborn) Kids (Preemie) …" at bounding box center [480, 495] width 498 height 29
click at [859, 503] on input "Quantity" at bounding box center [973, 495] width 453 height 29
click at [1175, 497] on input "15" at bounding box center [973, 495] width 453 height 29
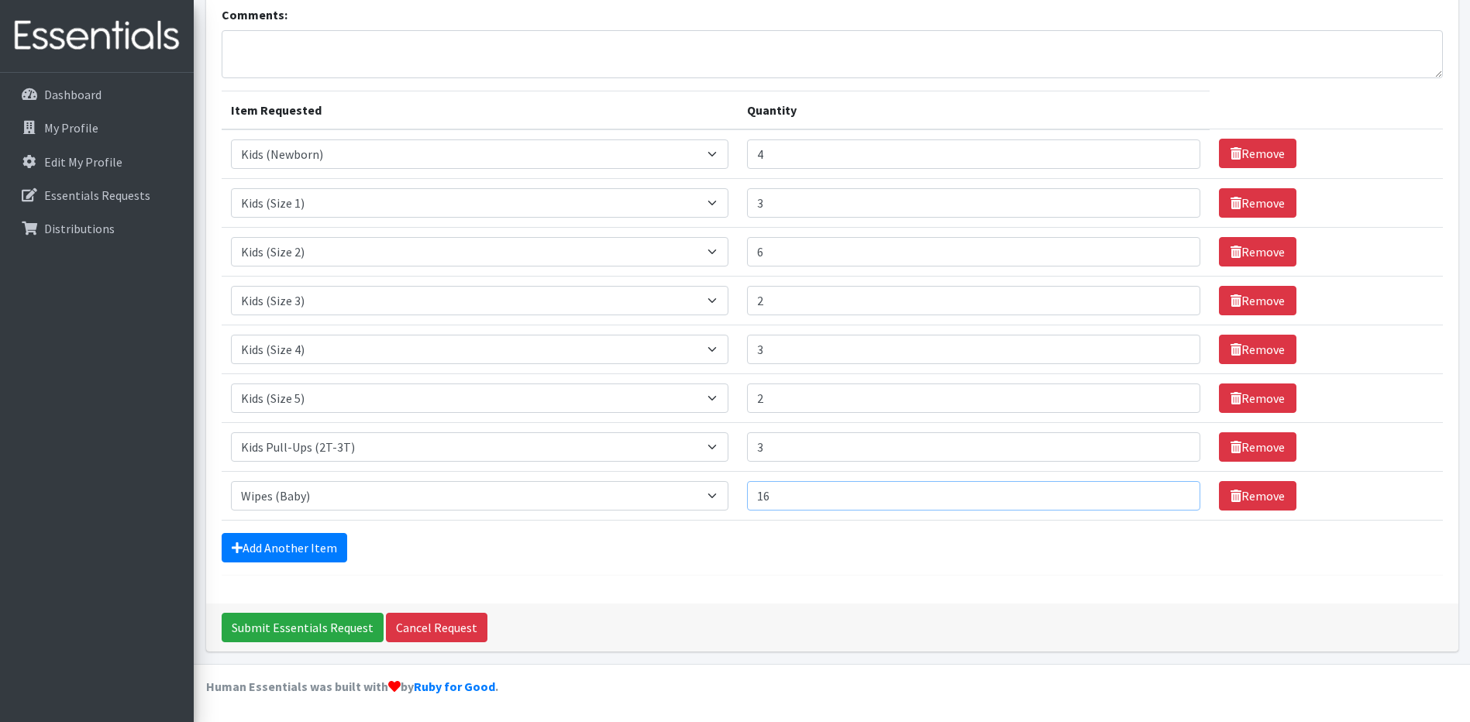
type input "16"
click at [1171, 495] on input "16" at bounding box center [973, 495] width 453 height 29
click at [400, 563] on form "Comments: Item Requested Quantity Item Requested Select an item Cloth Inserts (…" at bounding box center [832, 290] width 1221 height 570
drag, startPoint x: 764, startPoint y: 249, endPoint x: 773, endPoint y: 252, distance: 8.8
click at [773, 252] on input "6" at bounding box center [973, 251] width 453 height 29
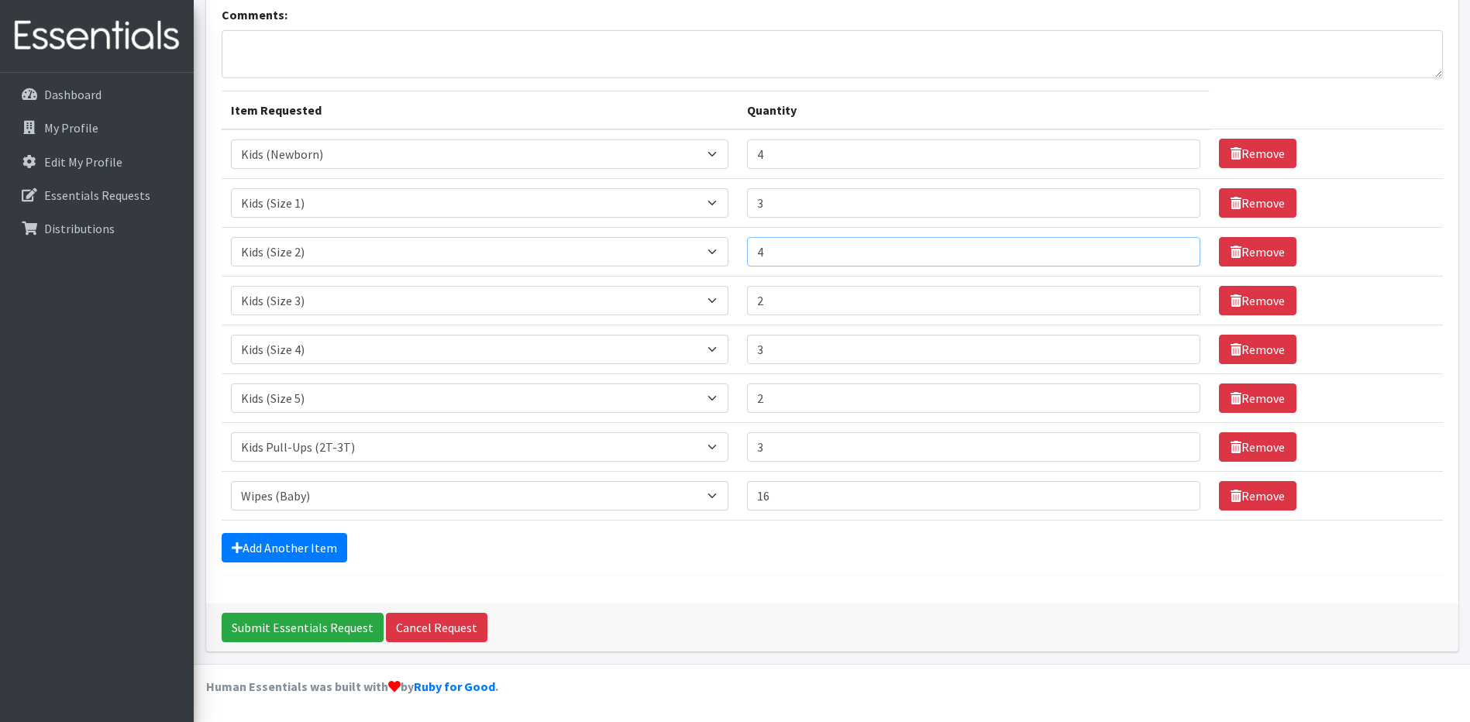
drag, startPoint x: 773, startPoint y: 252, endPoint x: 757, endPoint y: 258, distance: 16.7
click at [757, 258] on input "4" at bounding box center [973, 251] width 453 height 29
type input "4"
click at [774, 202] on input "3" at bounding box center [973, 202] width 453 height 29
drag, startPoint x: 786, startPoint y: 153, endPoint x: 759, endPoint y: 160, distance: 27.8
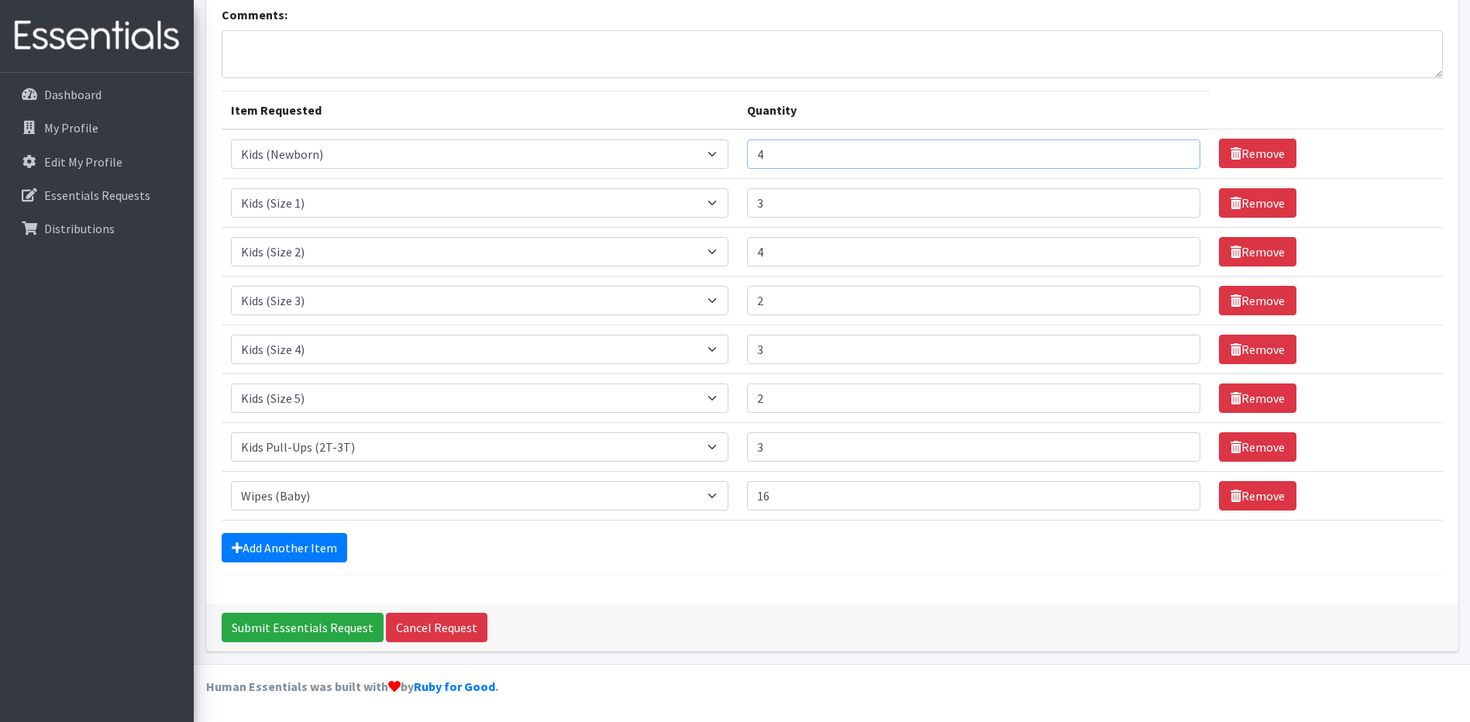
click at [759, 160] on input "4" at bounding box center [973, 153] width 453 height 29
type input "2"
click at [775, 266] on input "4" at bounding box center [973, 251] width 453 height 29
click at [346, 625] on input "Submit Essentials Request" at bounding box center [303, 627] width 162 height 29
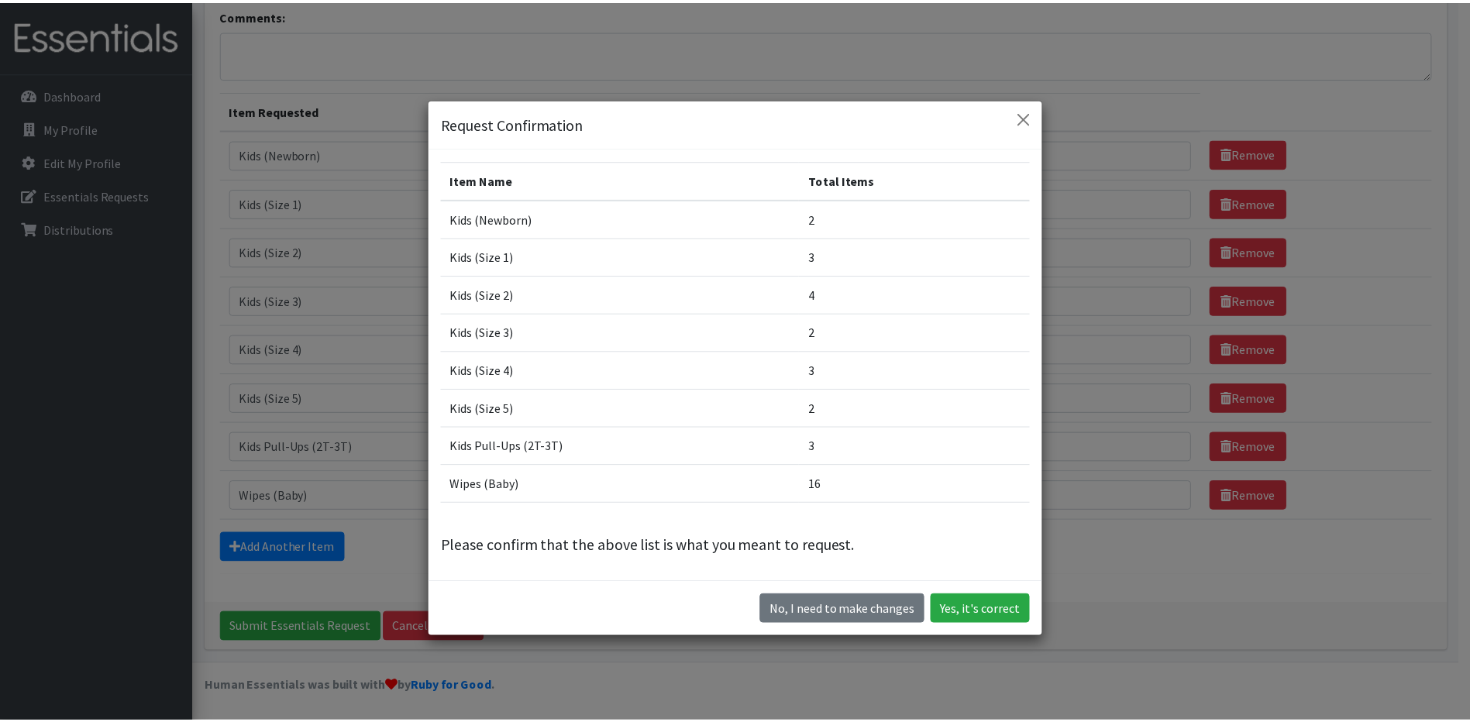
scroll to position [0, 0]
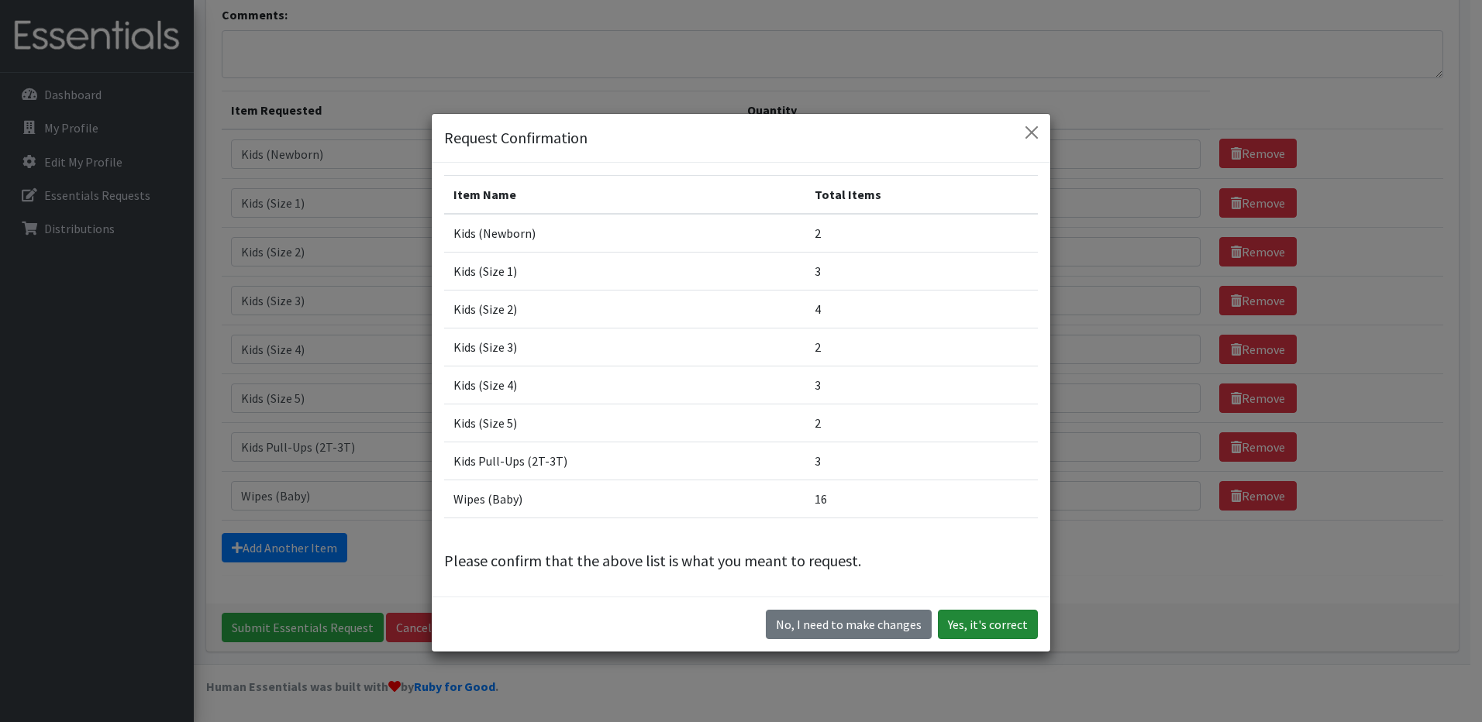
click at [978, 621] on button "Yes, it's correct" at bounding box center [988, 624] width 100 height 29
